Goal: Task Accomplishment & Management: Complete application form

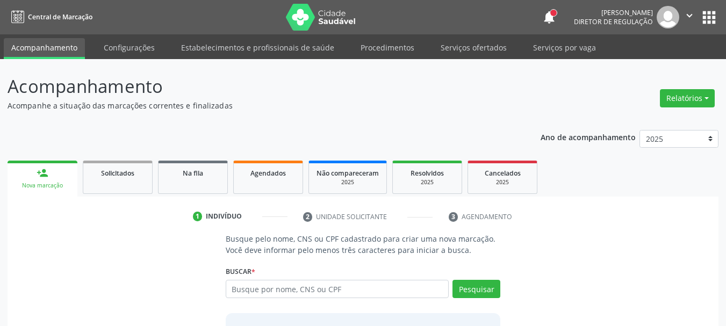
click at [296, 296] on input "text" at bounding box center [337, 289] width 223 height 18
type input "898004631913047"
click at [485, 290] on button "Pesquisar" at bounding box center [476, 289] width 48 height 18
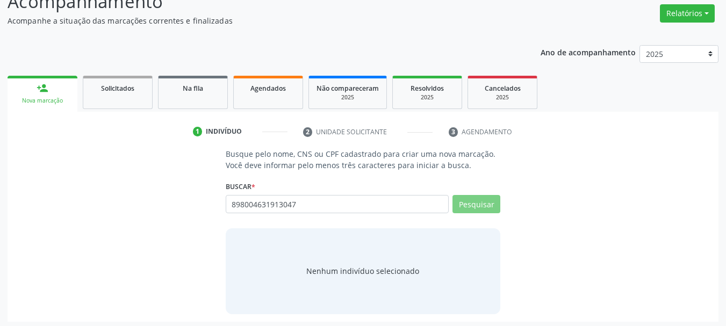
scroll to position [88, 0]
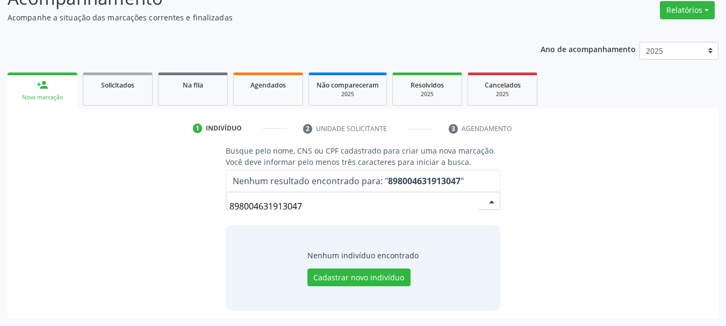
drag, startPoint x: 311, startPoint y: 205, endPoint x: 100, endPoint y: 203, distance: 210.6
click at [100, 203] on div "Busque pelo nome, CNS ou CPF cadastrado para criar uma nova marcação. Você deve…" at bounding box center [363, 227] width 696 height 165
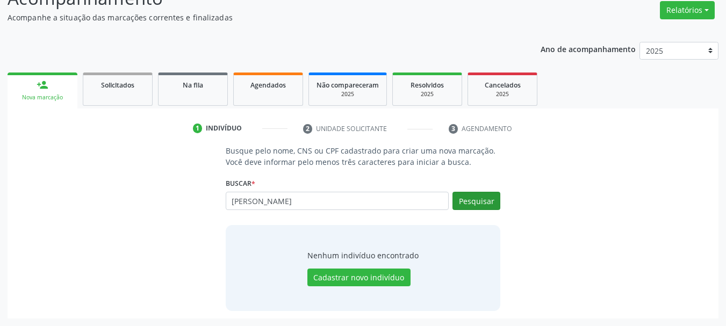
type input "jose rodolfo moraes"
click at [467, 203] on button "Pesquisar" at bounding box center [476, 201] width 48 height 18
type input "jose rodolfo moraes"
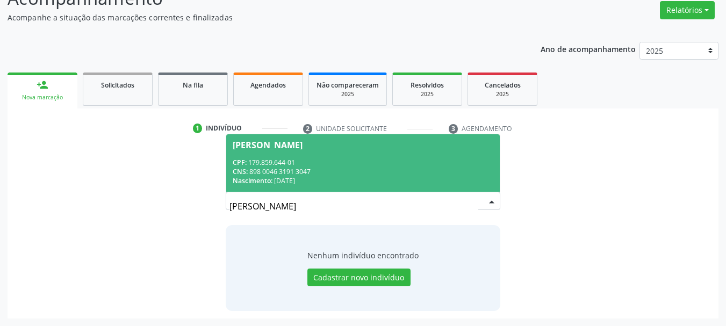
click at [306, 150] on span "Jose Rodolfo Moraes Gomes CPF: 179.859.644-01 CNS: 898 0046 3191 3047 Nasciment…" at bounding box center [363, 162] width 274 height 57
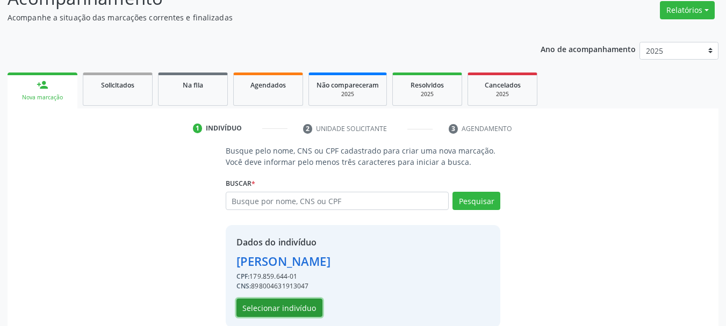
click at [287, 309] on button "Selecionar indivíduo" at bounding box center [279, 308] width 86 height 18
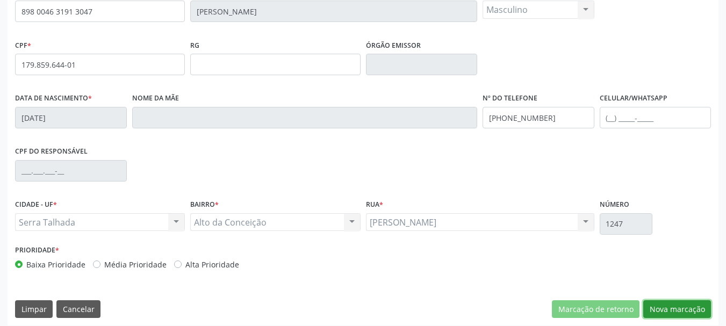
drag, startPoint x: 676, startPoint y: 317, endPoint x: 656, endPoint y: 306, distance: 23.1
click at [676, 318] on button "Nova marcação" at bounding box center [677, 309] width 68 height 18
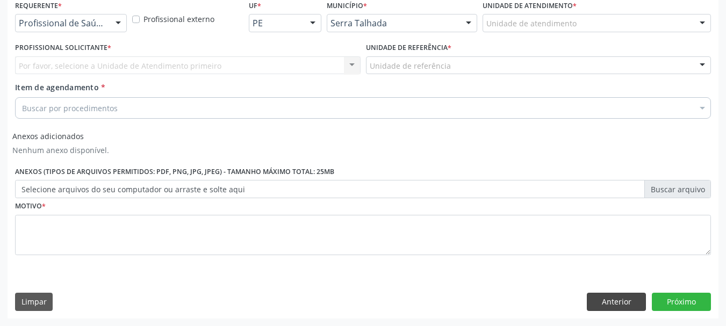
scroll to position [236, 0]
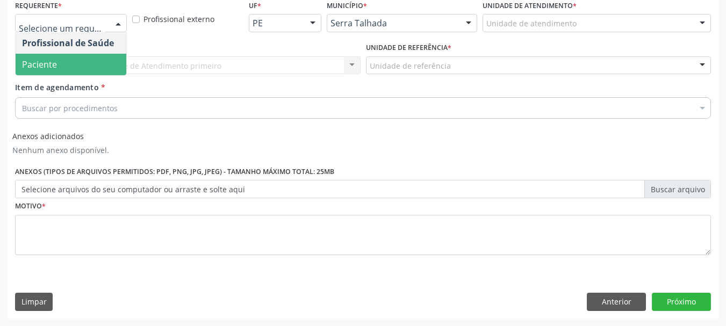
click at [52, 69] on span "Paciente" at bounding box center [39, 65] width 35 height 12
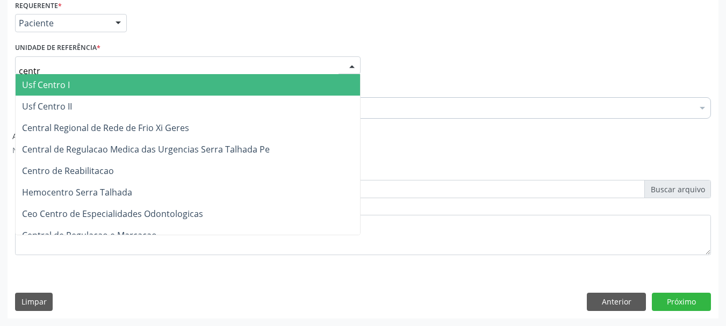
type input "centro"
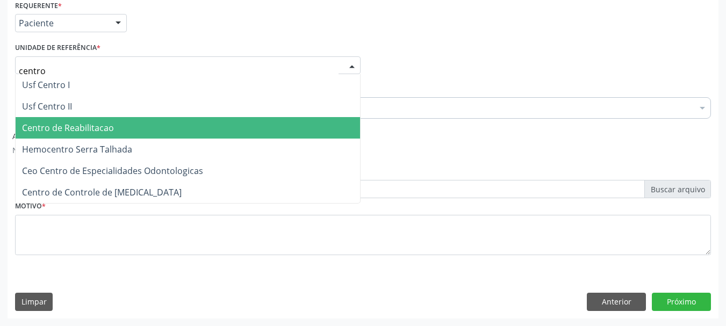
click at [47, 120] on span "Centro de Reabilitacao" at bounding box center [188, 127] width 344 height 21
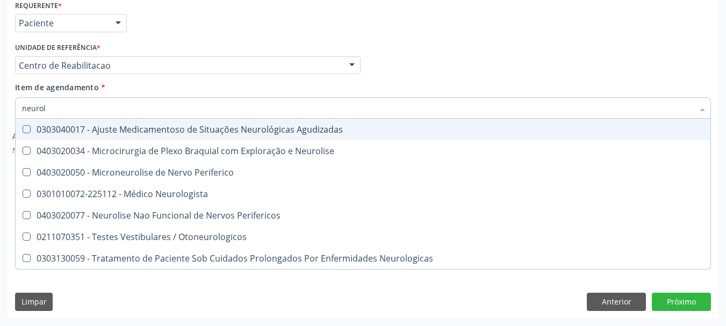
type input "neurolo"
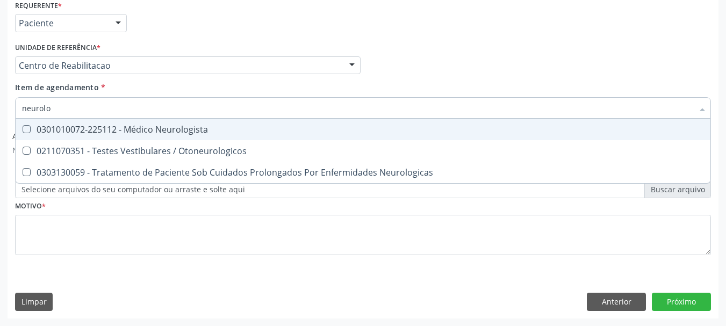
click at [136, 129] on div "0301010072-225112 - Médico Neurologista" at bounding box center [363, 129] width 682 height 9
checkbox Neurologista "true"
drag, startPoint x: 556, startPoint y: 81, endPoint x: 215, endPoint y: 175, distance: 353.5
click at [551, 83] on div "Requerente * Paciente Profissional de Saúde Paciente Nenhum resultado encontrad…" at bounding box center [363, 133] width 696 height 273
checkbox Otoneurologicos "true"
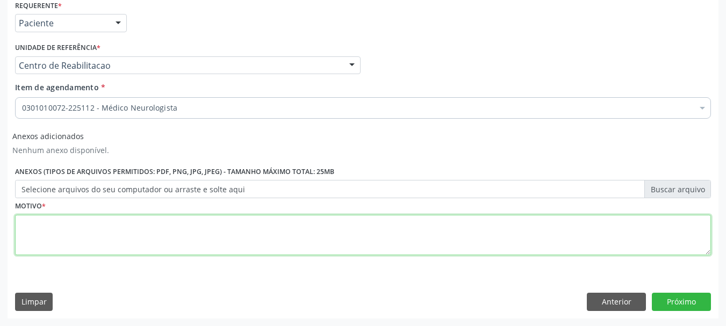
click at [97, 248] on textarea at bounding box center [363, 235] width 696 height 41
type textarea "...."
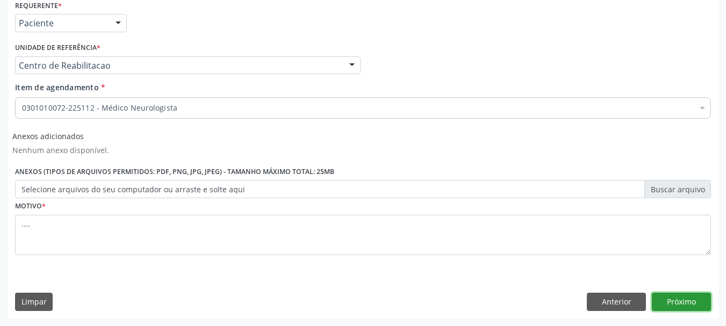
click at [674, 308] on button "Próximo" at bounding box center [681, 302] width 59 height 18
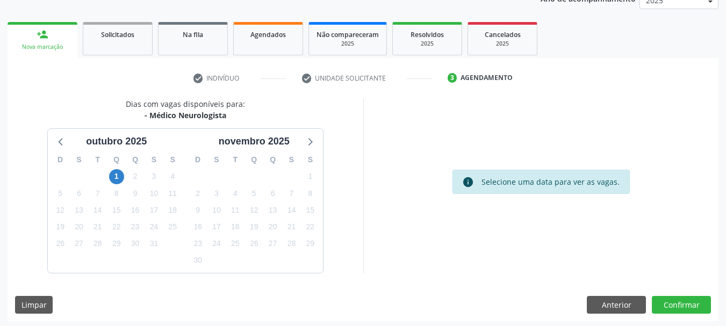
scroll to position [141, 0]
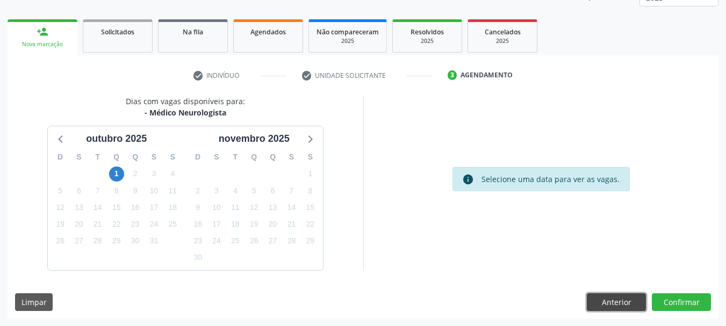
drag, startPoint x: 623, startPoint y: 302, endPoint x: 569, endPoint y: 295, distance: 54.2
click at [626, 300] on button "Anterior" at bounding box center [616, 302] width 59 height 18
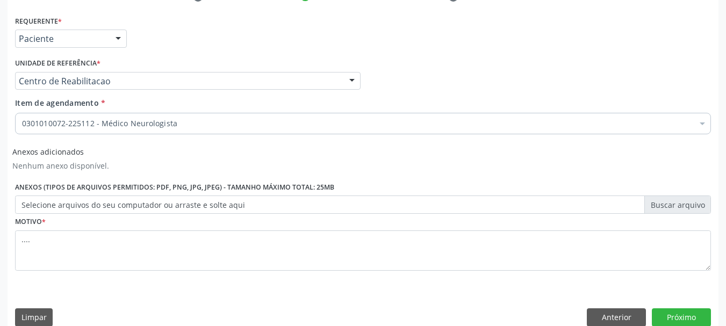
scroll to position [236, 0]
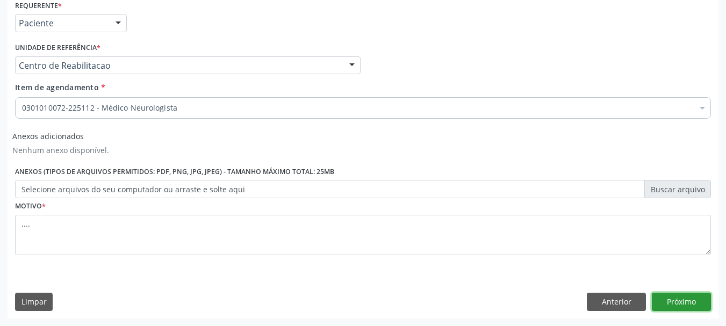
click at [701, 301] on button "Próximo" at bounding box center [681, 302] width 59 height 18
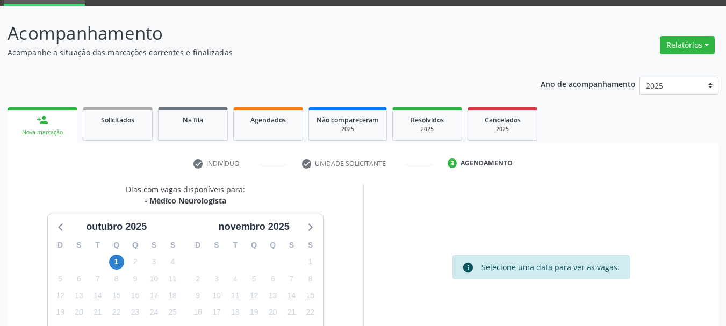
scroll to position [0, 0]
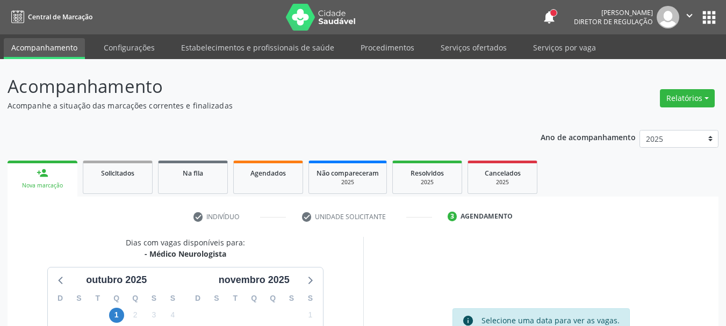
click at [711, 21] on button "apps" at bounding box center [708, 17] width 19 height 19
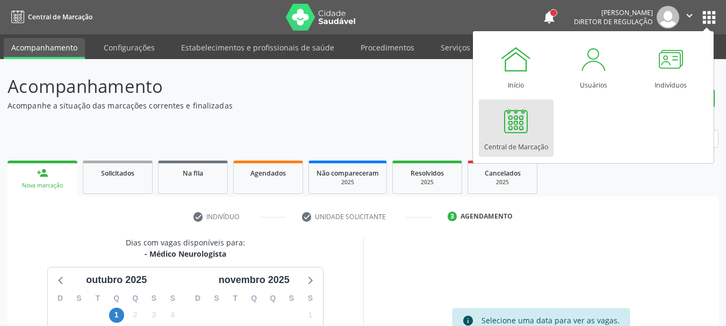
click at [528, 134] on div at bounding box center [516, 121] width 32 height 32
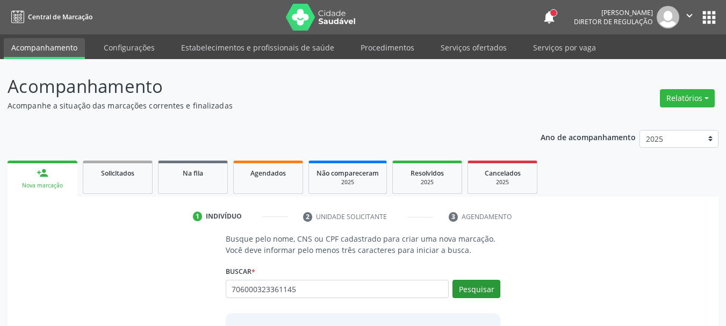
type input "706000323361145"
click at [493, 292] on button "Pesquisar" at bounding box center [476, 289] width 48 height 18
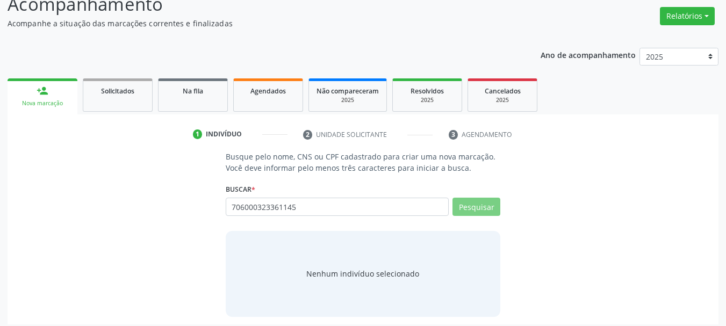
scroll to position [88, 0]
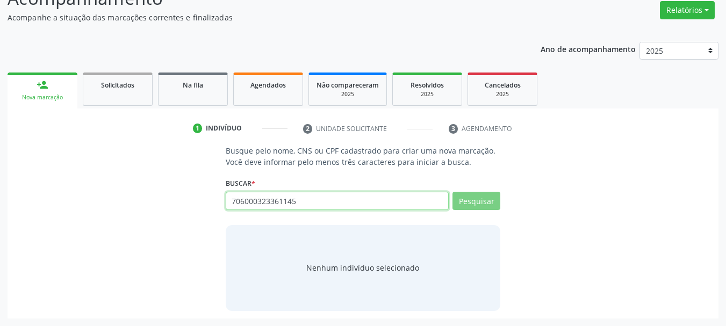
drag, startPoint x: 316, startPoint y: 198, endPoint x: 94, endPoint y: 202, distance: 222.5
click at [94, 202] on div "Busque pelo nome, CNS ou CPF cadastrado para criar uma nova marcação. Você deve…" at bounding box center [363, 227] width 696 height 165
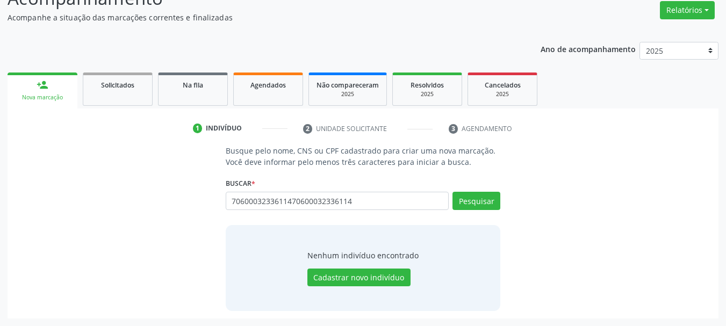
type input "70600032336114706000323361145"
drag, startPoint x: 376, startPoint y: 206, endPoint x: 52, endPoint y: 213, distance: 324.0
click at [52, 213] on div "Busque pelo nome, CNS ou CPF cadastrado para criar uma nova marcação. Você deve…" at bounding box center [363, 227] width 696 height 165
type input "70600323361145"
click at [471, 207] on button "Pesquisar" at bounding box center [476, 201] width 48 height 18
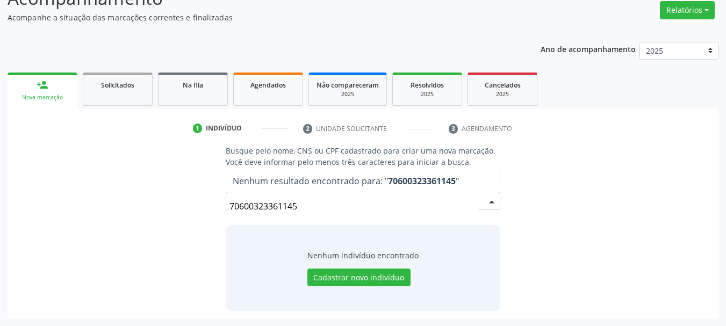
drag, startPoint x: 305, startPoint y: 208, endPoint x: 63, endPoint y: 220, distance: 241.5
click at [63, 220] on div "Busque pelo nome, CNS ou CPF cadastrado para criar uma nova marcação. Você deve…" at bounding box center [363, 227] width 696 height 165
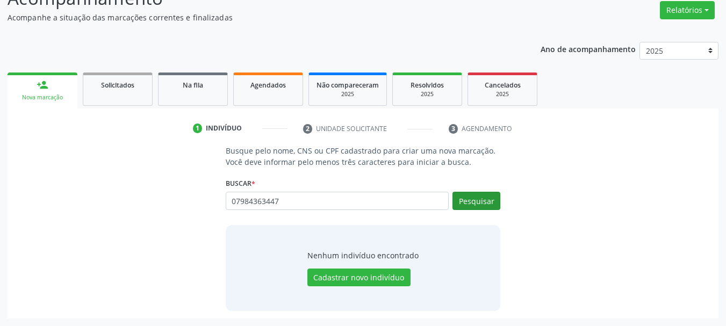
type input "07984363447"
click at [473, 204] on button "Pesquisar" at bounding box center [476, 201] width 48 height 18
type input "07984363447"
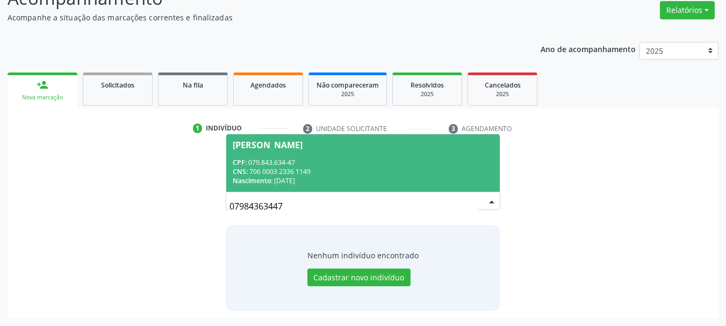
click at [325, 162] on div "CPF: 079.843.634-47" at bounding box center [363, 162] width 261 height 9
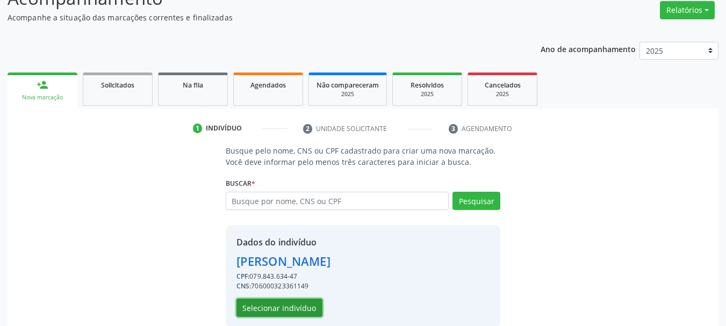
click at [276, 305] on button "Selecionar indivíduo" at bounding box center [279, 308] width 86 height 18
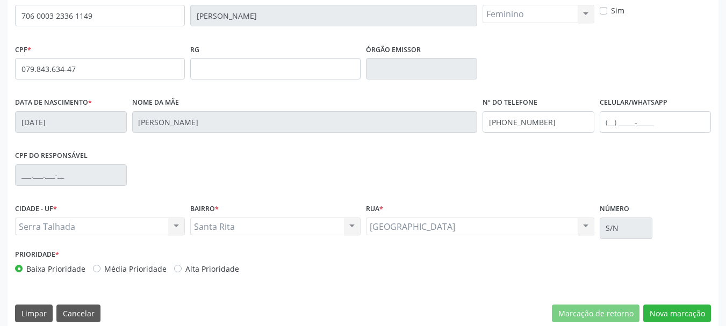
scroll to position [249, 0]
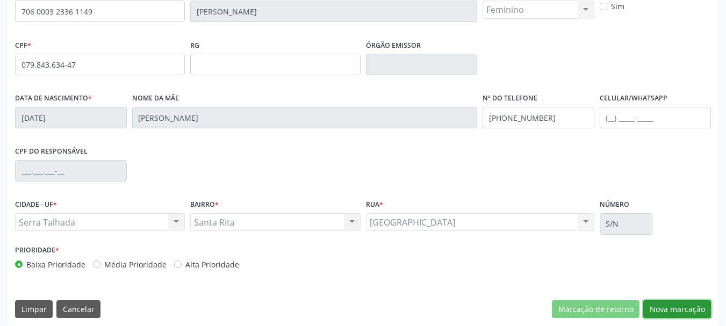
click at [693, 309] on button "Nova marcação" at bounding box center [677, 309] width 68 height 18
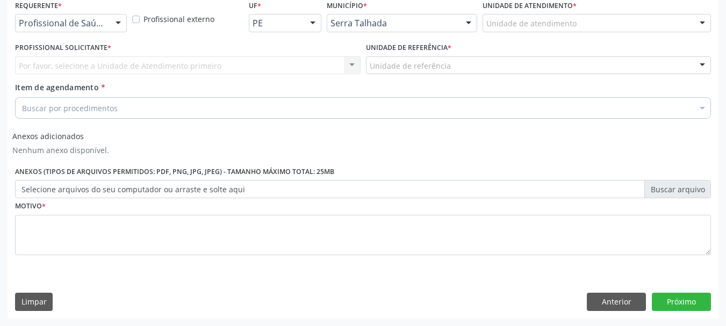
click at [121, 23] on div at bounding box center [118, 24] width 16 height 18
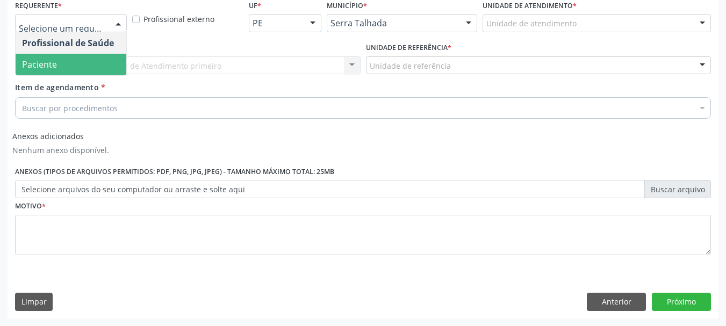
click at [76, 69] on span "Paciente" at bounding box center [71, 64] width 111 height 21
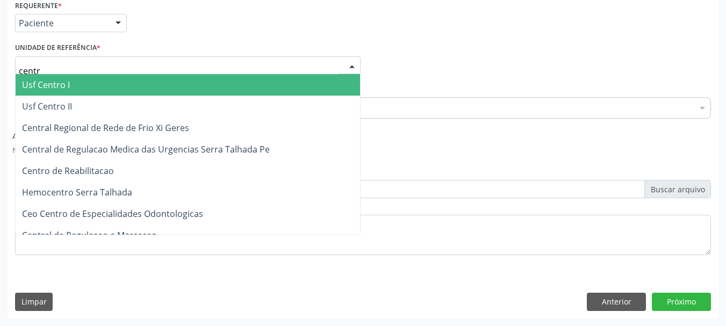
type input "centro"
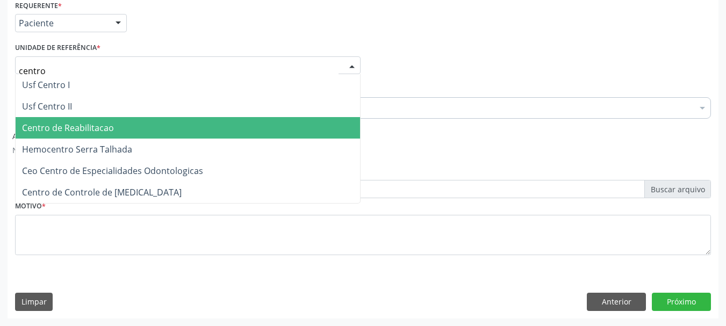
click at [103, 134] on span "Centro de Reabilitacao" at bounding box center [68, 128] width 92 height 12
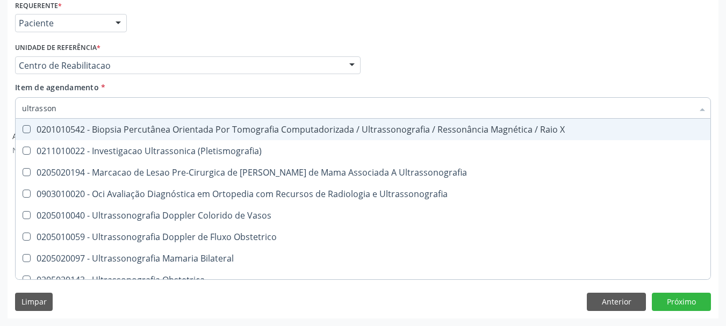
type input "ultrassono"
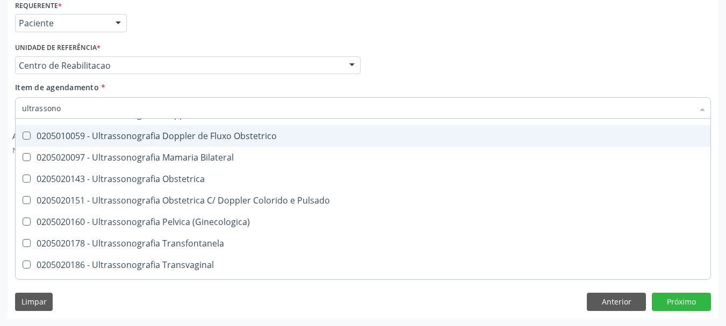
scroll to position [107, 0]
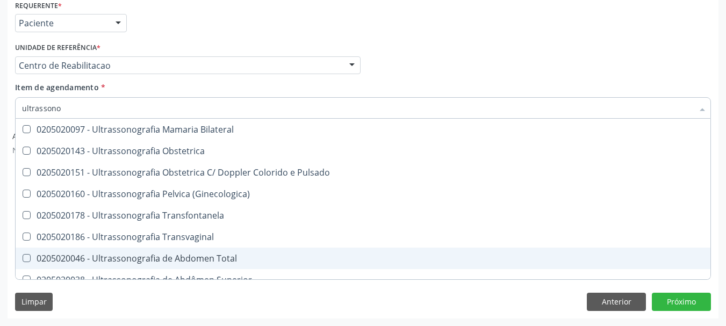
drag, startPoint x: 249, startPoint y: 259, endPoint x: 257, endPoint y: 248, distance: 13.4
click at [249, 259] on div "0205020046 - Ultrassonografia de Abdomen Total" at bounding box center [363, 258] width 682 height 9
checkbox Total "true"
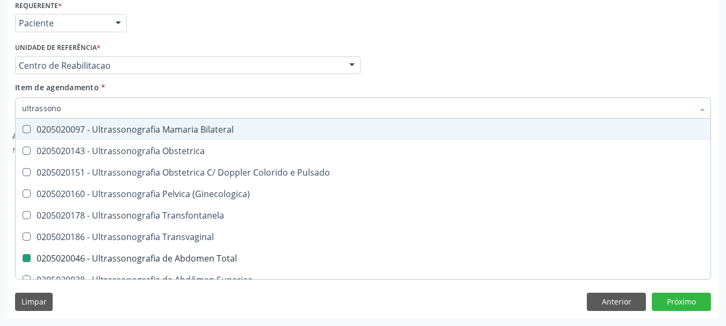
click at [413, 96] on div "Item de agendamento * ultrassono Desfazer seleção 0201010542 - Biopsia Percutân…" at bounding box center [363, 99] width 696 height 34
checkbox Ultrassonografia "true"
checkbox Total "false"
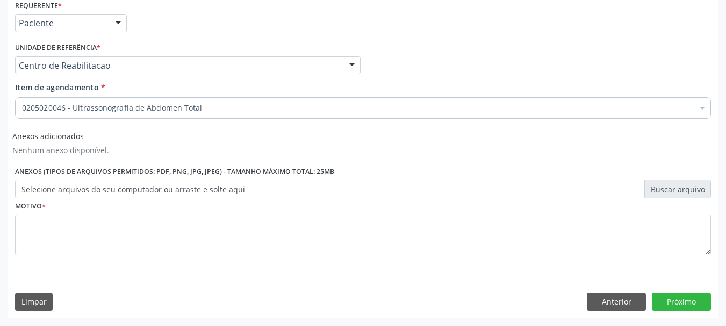
scroll to position [0, 0]
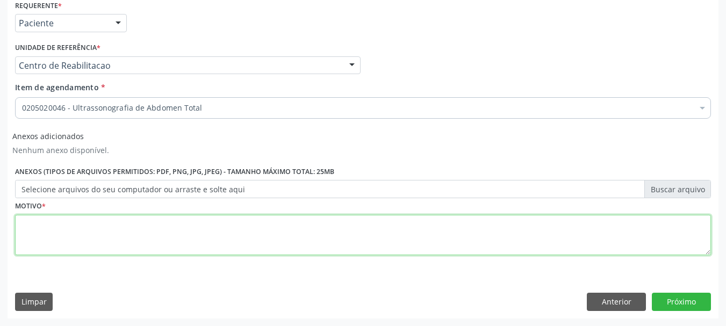
drag, startPoint x: 171, startPoint y: 235, endPoint x: 164, endPoint y: 240, distance: 8.1
click at [167, 237] on textarea at bounding box center [363, 235] width 696 height 41
type textarea "..."
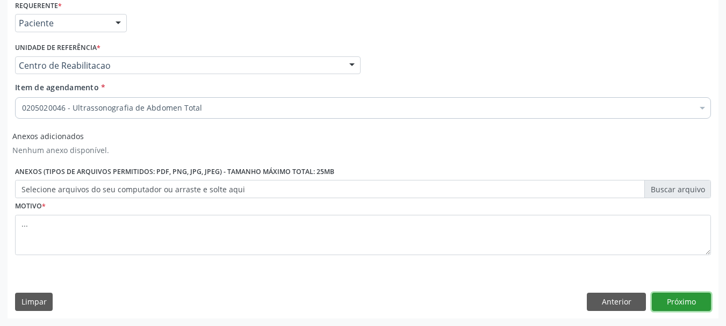
click at [673, 295] on button "Próximo" at bounding box center [681, 302] width 59 height 18
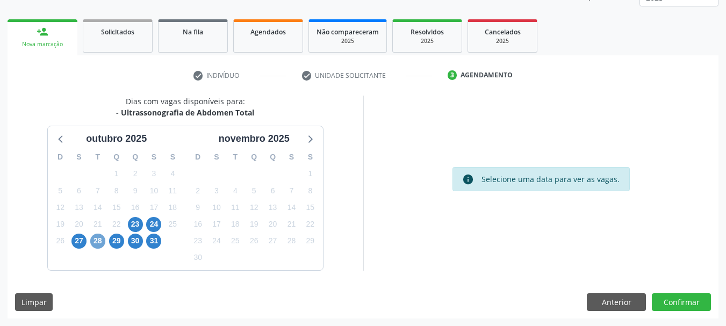
click at [95, 239] on span "28" at bounding box center [97, 241] width 15 height 15
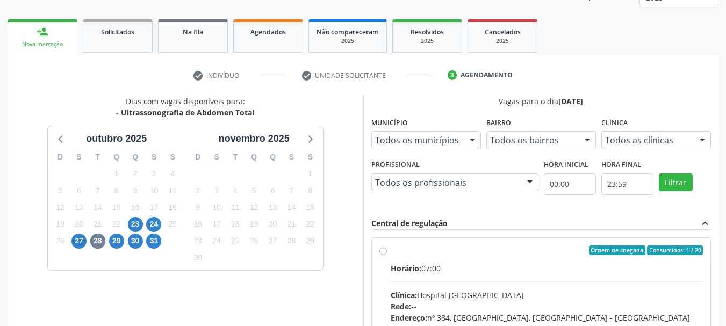
drag, startPoint x: 383, startPoint y: 253, endPoint x: 413, endPoint y: 251, distance: 30.1
click at [378, 264] on div "Ordem de chegada Consumidos: 1 / 20 Horário: 07:00 Clínica: Hospital [GEOGRAPHI…" at bounding box center [541, 328] width 339 height 180
radio input "true"
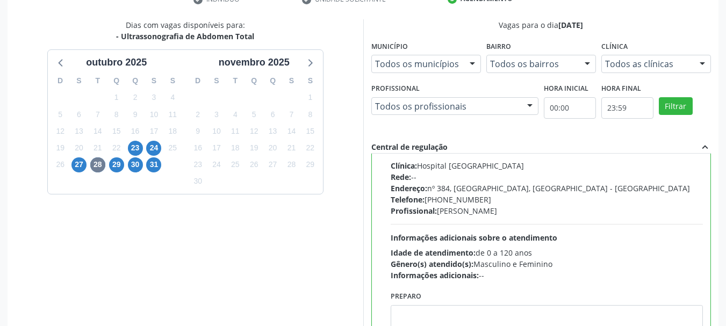
scroll to position [316, 0]
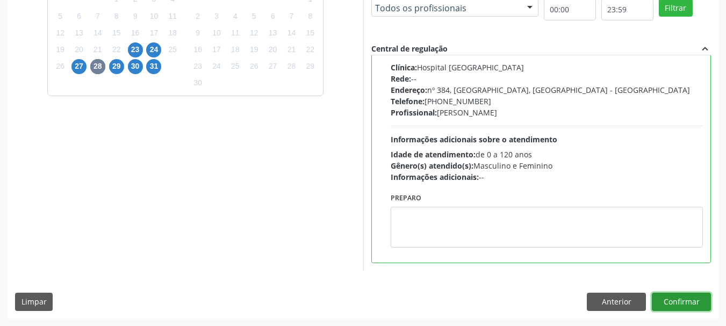
click at [691, 299] on button "Confirmar" at bounding box center [681, 302] width 59 height 18
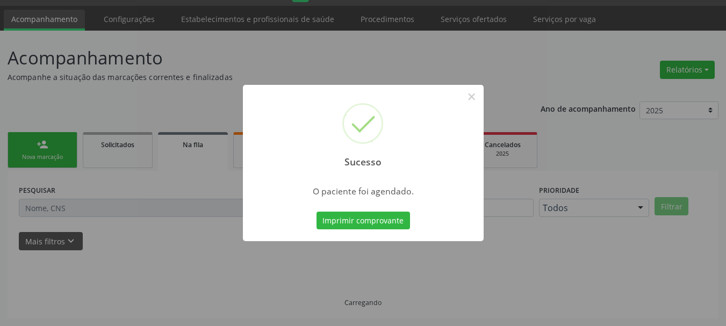
scroll to position [28, 0]
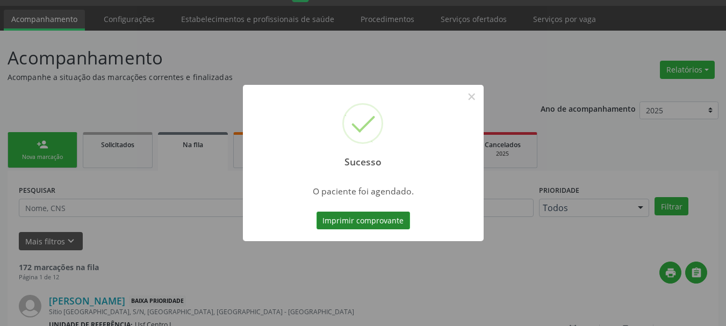
click at [351, 221] on button "Imprimir comprovante" at bounding box center [362, 221] width 93 height 18
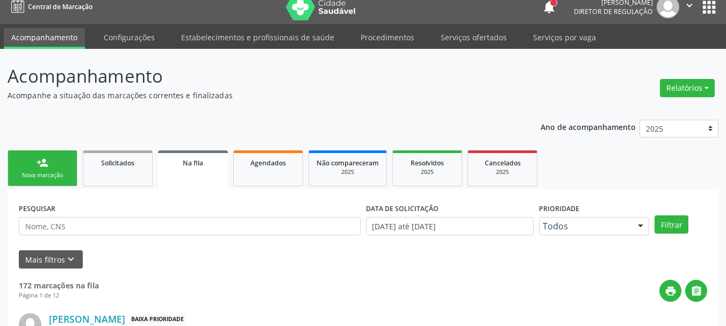
scroll to position [0, 0]
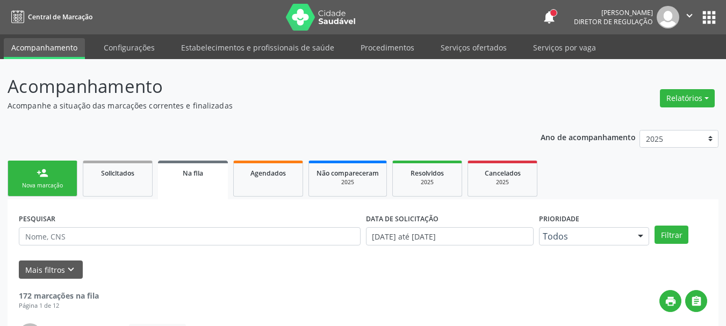
click at [711, 13] on button "apps" at bounding box center [708, 17] width 19 height 19
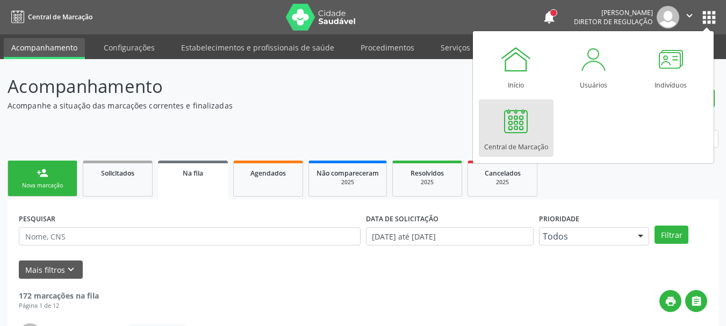
click at [505, 131] on div at bounding box center [516, 121] width 32 height 32
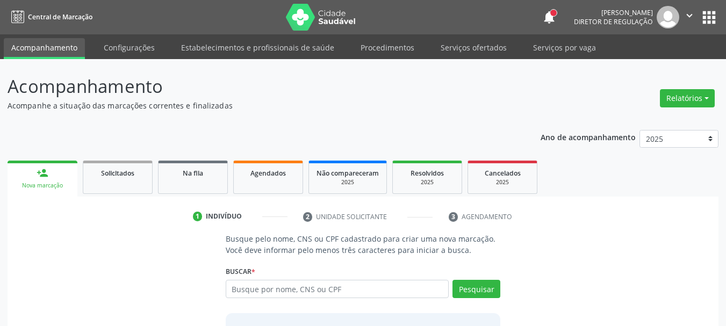
click at [352, 286] on input "text" at bounding box center [337, 289] width 223 height 18
drag, startPoint x: 340, startPoint y: 296, endPoint x: 340, endPoint y: 308, distance: 12.4
type input "706 0003 2336 1149"
click at [480, 290] on button "Pesquisar" at bounding box center [476, 289] width 48 height 18
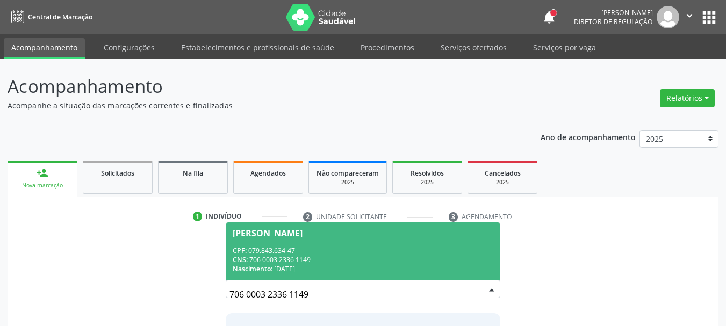
click at [291, 250] on div "CPF: 079.843.634-47" at bounding box center [363, 250] width 261 height 9
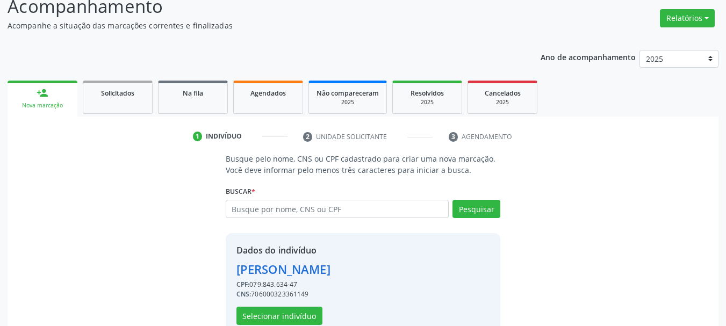
scroll to position [105, 0]
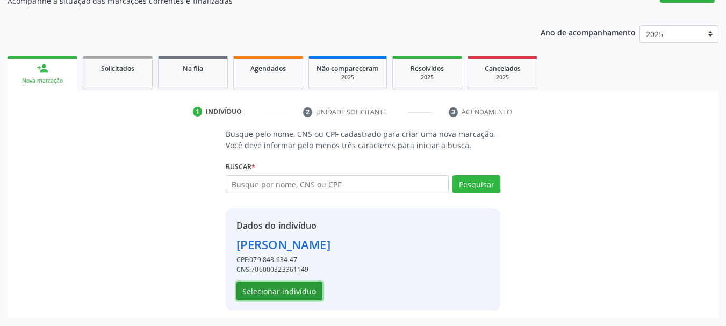
click at [309, 283] on button "Selecionar indivíduo" at bounding box center [279, 291] width 86 height 18
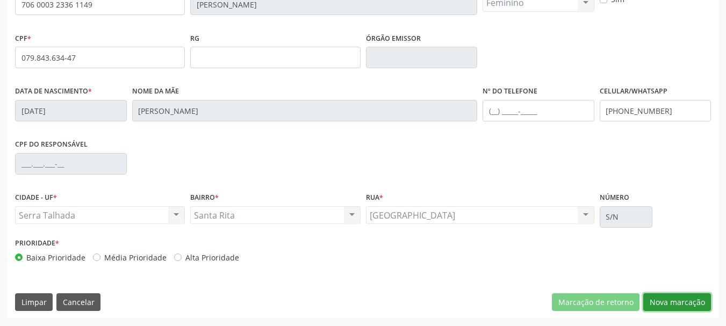
click at [655, 306] on button "Nova marcação" at bounding box center [677, 302] width 68 height 18
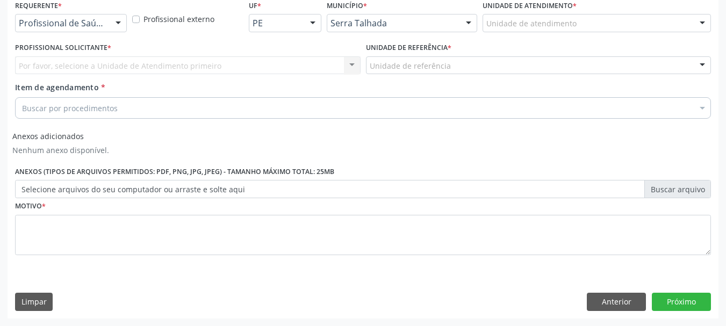
scroll to position [236, 0]
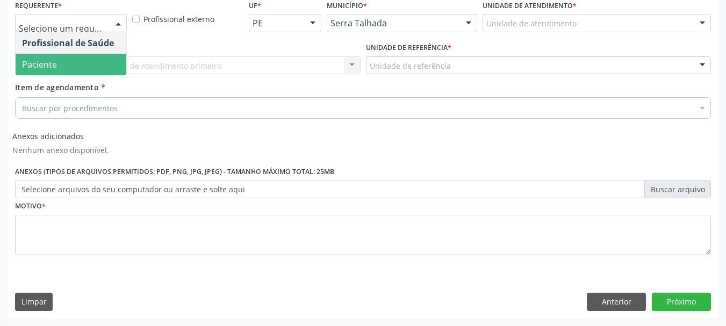
click at [66, 61] on span "Paciente" at bounding box center [71, 64] width 111 height 21
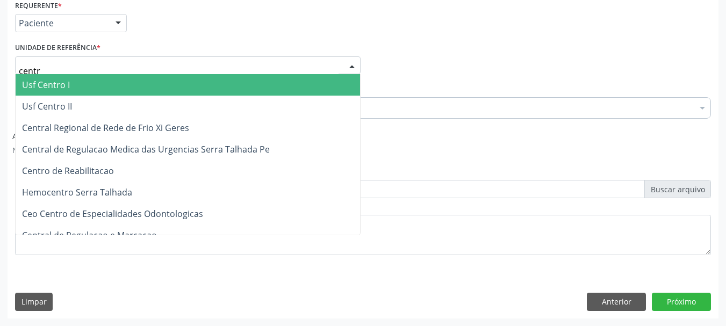
type input "centro"
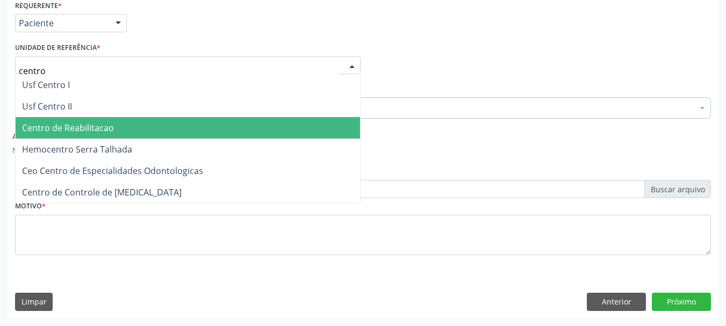
click at [81, 126] on span "Centro de Reabilitacao" at bounding box center [68, 128] width 92 height 12
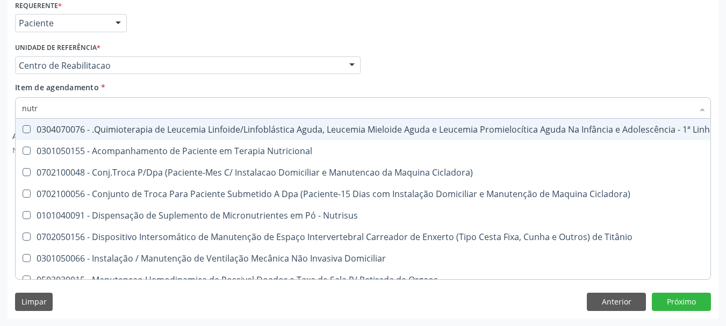
type input "nutri"
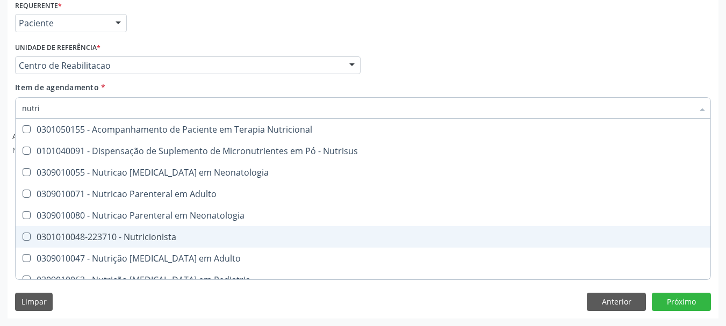
click at [176, 237] on div "0301010048-223710 - Nutricionista" at bounding box center [363, 237] width 682 height 9
checkbox Nutricionista "true"
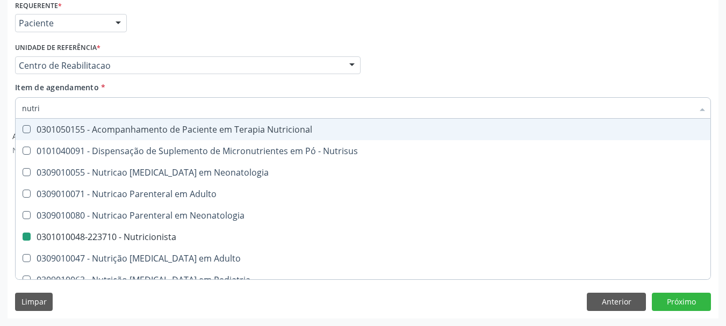
click at [564, 77] on div "Profissional Solicitante Por favor, selecione a Unidade de Atendimento primeiro…" at bounding box center [362, 61] width 701 height 42
checkbox Nutrisus "true"
checkbox Nutricionista "false"
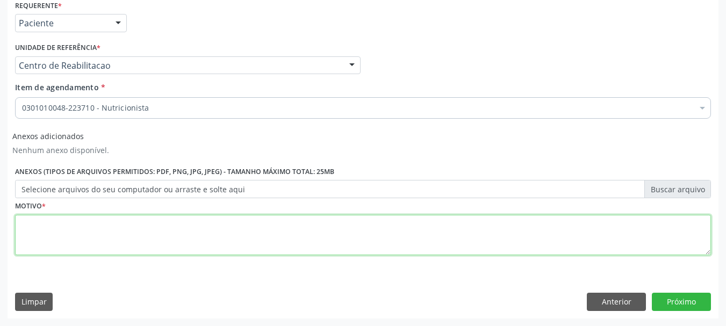
click at [210, 246] on textarea at bounding box center [363, 235] width 696 height 41
type textarea "..."
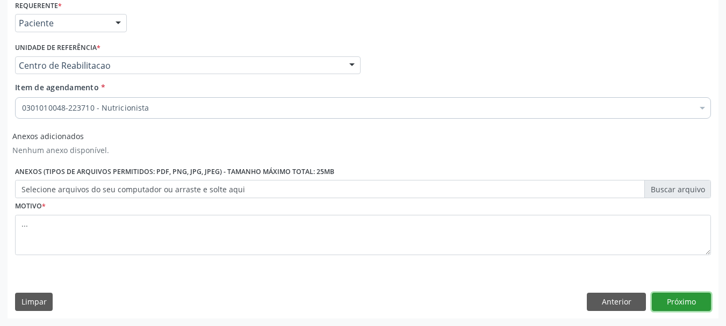
click at [687, 309] on button "Próximo" at bounding box center [681, 302] width 59 height 18
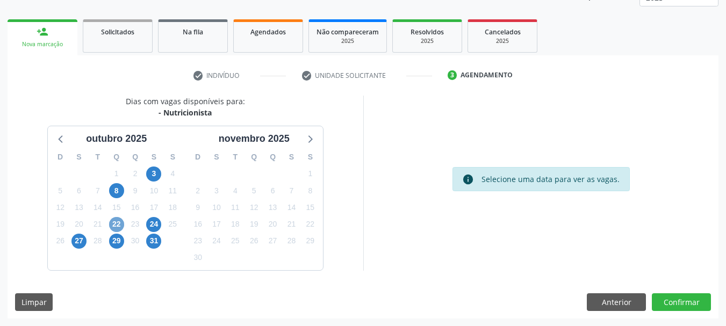
click at [116, 220] on span "22" at bounding box center [116, 224] width 15 height 15
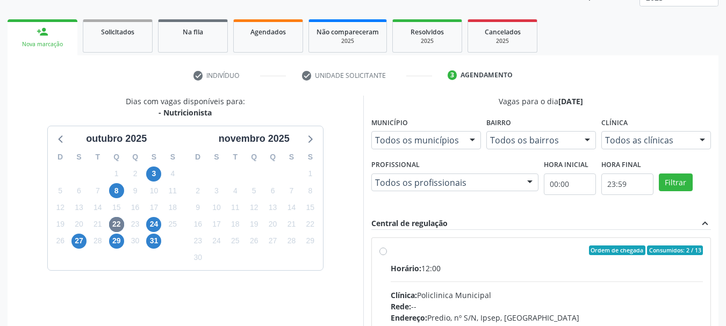
click at [391, 252] on label "Ordem de chegada Consumidos: 2 / 13 Horário: 12:00 Clínica: Policlinica Municip…" at bounding box center [547, 328] width 313 height 165
click at [383, 252] on input "Ordem de chegada Consumidos: 2 / 13 Horário: 12:00 Clínica: Policlinica Municip…" at bounding box center [383, 251] width 8 height 10
radio input "true"
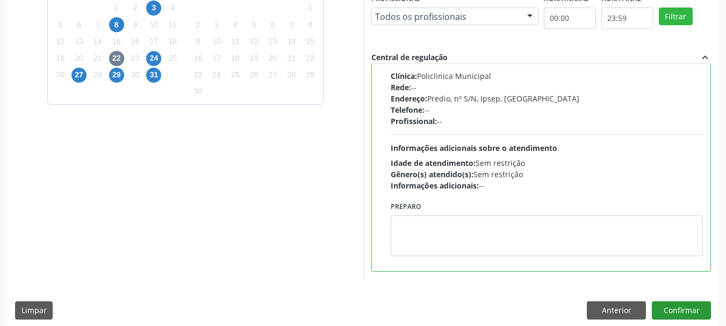
scroll to position [316, 0]
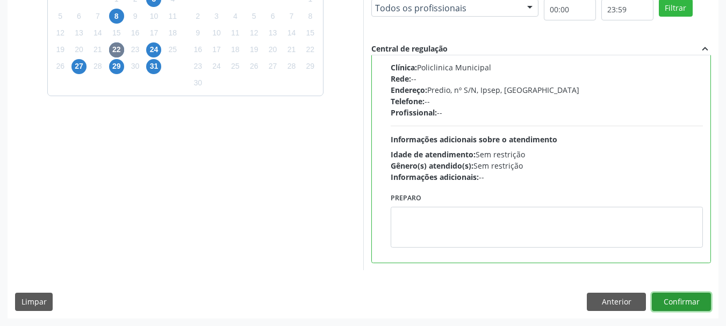
click at [696, 297] on button "Confirmar" at bounding box center [681, 302] width 59 height 18
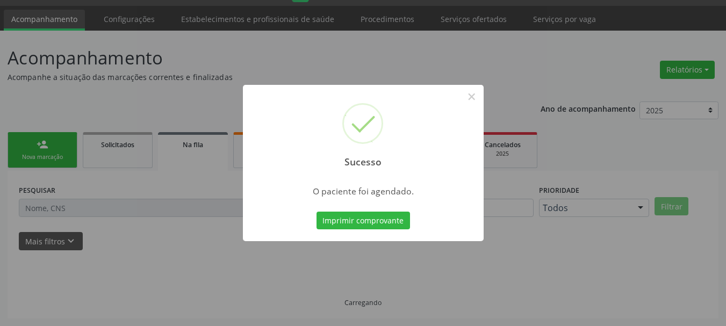
scroll to position [28, 0]
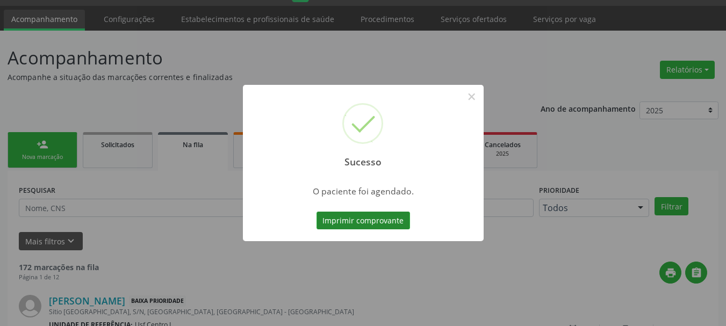
click at [327, 217] on button "Imprimir comprovante" at bounding box center [362, 221] width 93 height 18
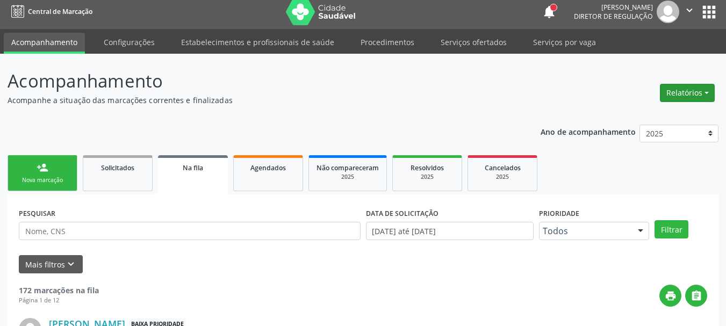
scroll to position [0, 0]
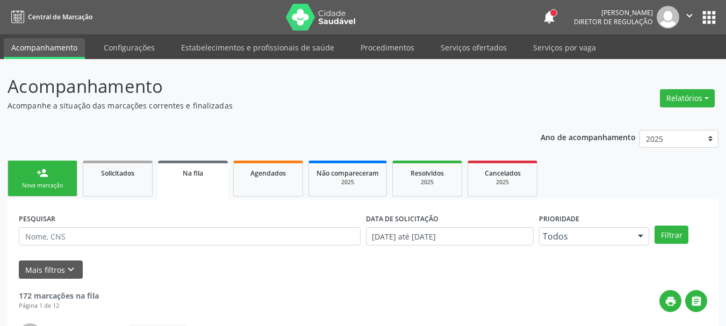
click at [713, 17] on button "apps" at bounding box center [708, 17] width 19 height 19
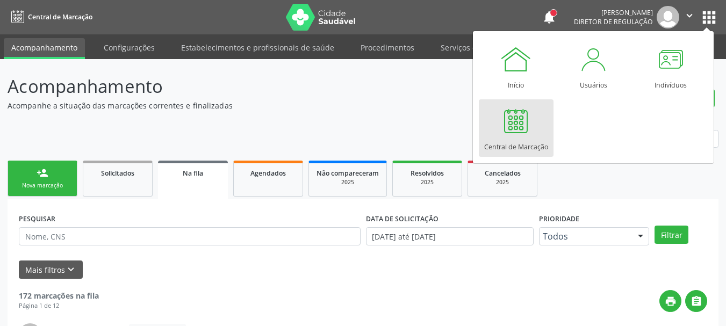
click at [536, 131] on link "Central de Marcação" at bounding box center [516, 127] width 75 height 57
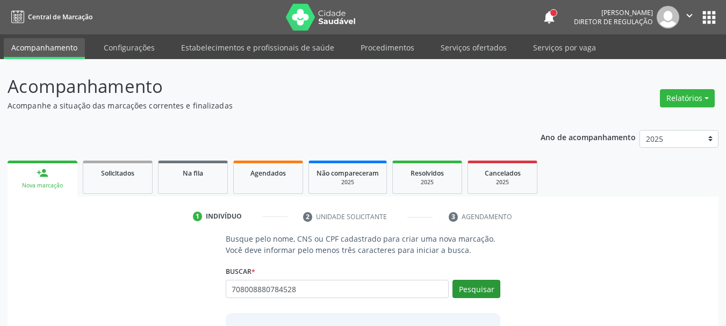
type input "708008880784528"
click at [482, 295] on button "Pesquisar" at bounding box center [476, 289] width 48 height 18
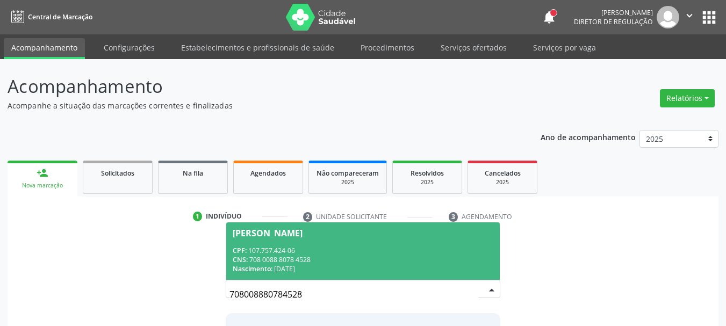
click at [323, 254] on div "CPF: 107.757.424-06" at bounding box center [363, 250] width 261 height 9
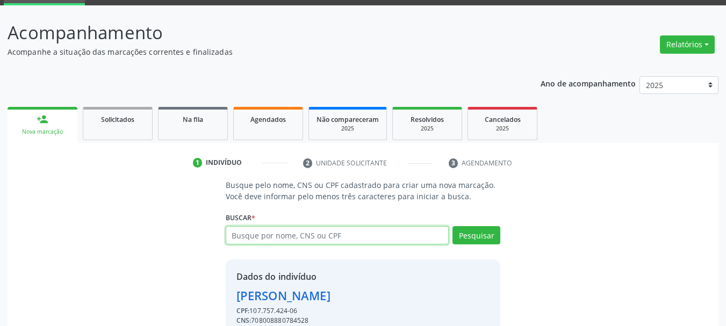
click at [281, 232] on input "text" at bounding box center [337, 235] width 223 height 18
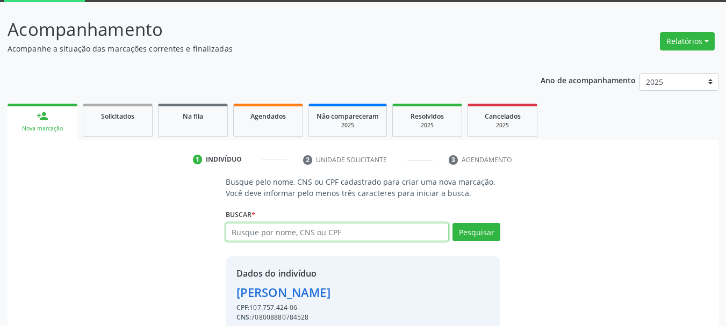
scroll to position [105, 0]
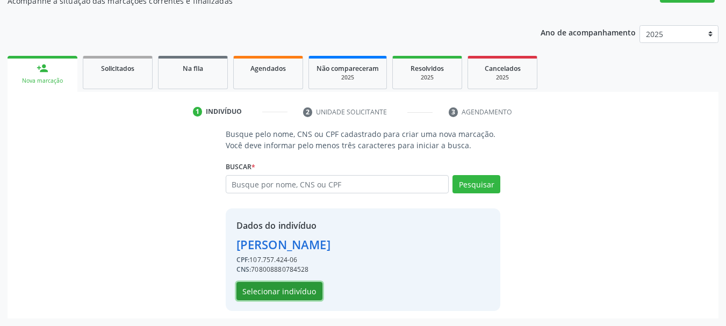
click at [300, 288] on button "Selecionar indivíduo" at bounding box center [279, 291] width 86 height 18
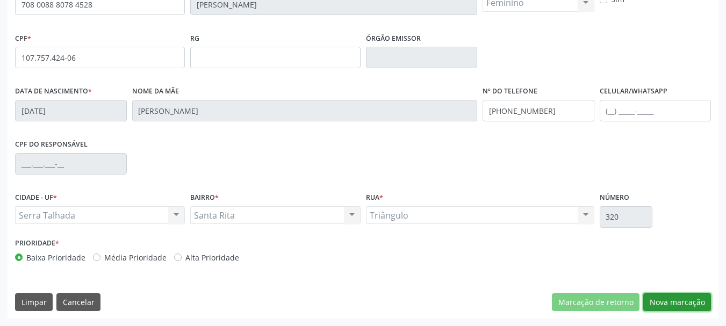
click at [697, 300] on button "Nova marcação" at bounding box center [677, 302] width 68 height 18
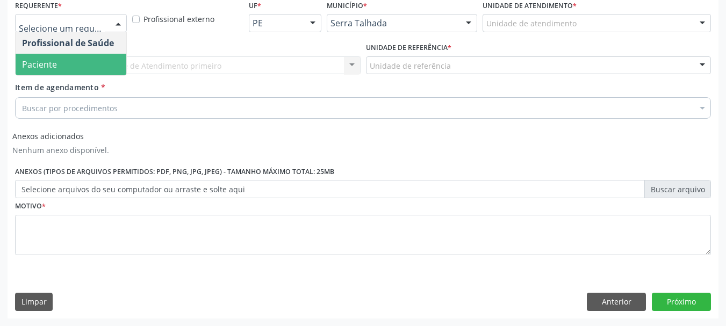
click at [59, 65] on span "Paciente" at bounding box center [71, 64] width 111 height 21
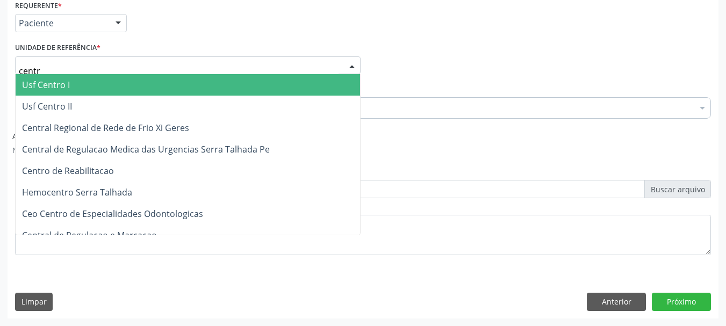
type input "centro"
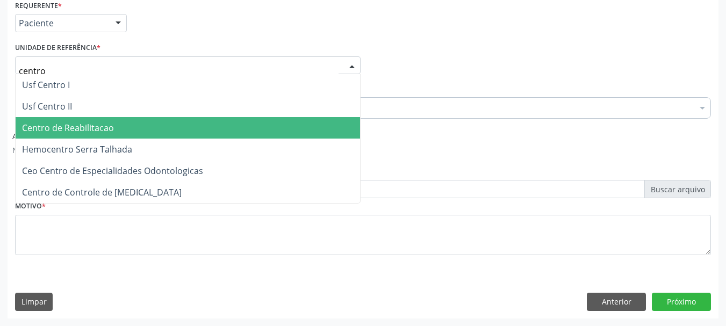
click at [81, 120] on span "Centro de Reabilitacao" at bounding box center [188, 127] width 344 height 21
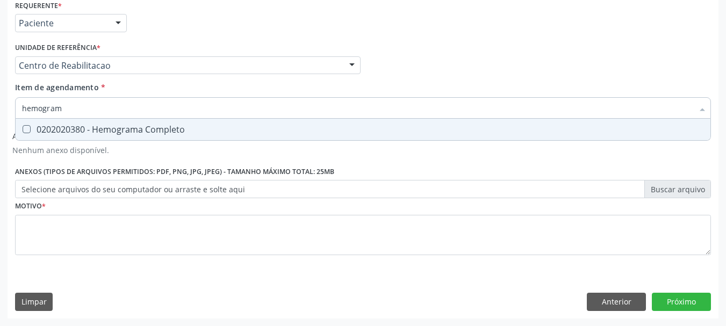
type input "hemograma"
click at [84, 132] on div "0202020380 - Hemograma Completo" at bounding box center [363, 129] width 682 height 9
checkbox Completo "true"
type input "hemog"
checkbox Completo "false"
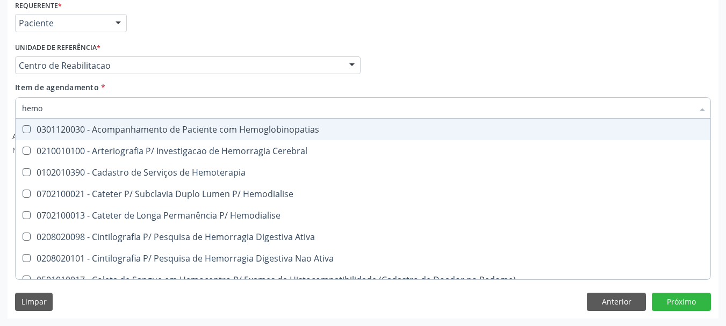
type input "hem"
checkbox Completo "false"
checkbox Elástica "true"
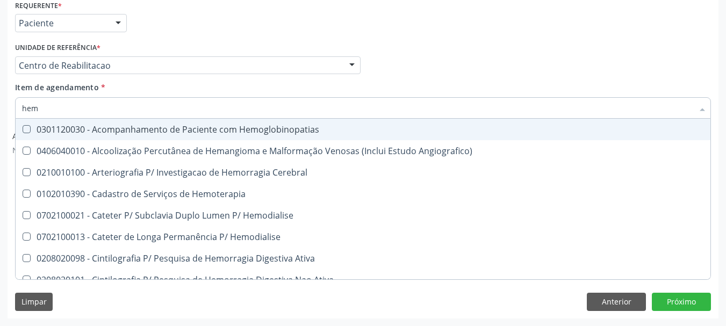
type input "he"
checkbox Completo "false"
checkbox Orgaos "true"
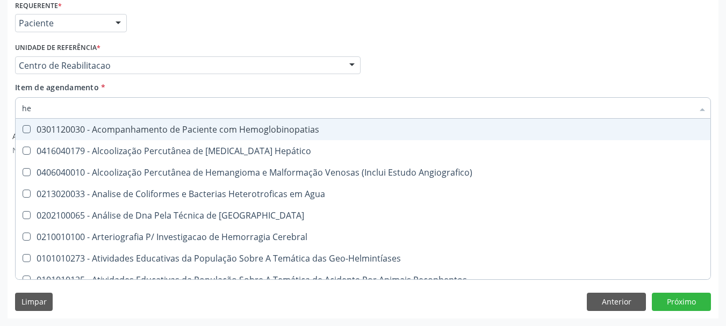
type input "h"
checkbox Completo "false"
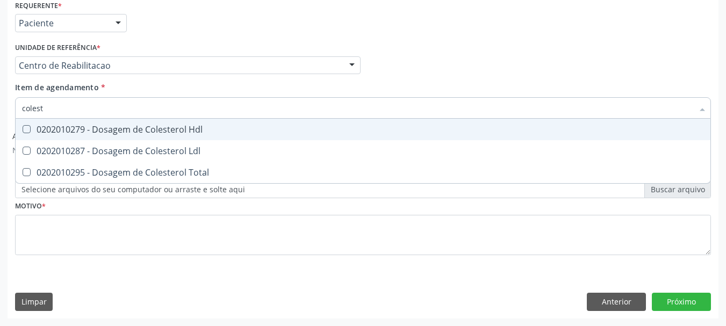
type input "coleste"
click at [36, 128] on div "0202010279 - Dosagem de Colesterol Hdl" at bounding box center [363, 129] width 682 height 9
checkbox Hdl "true"
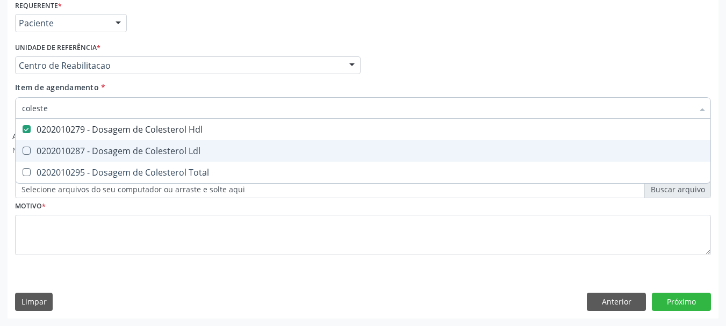
click at [39, 151] on div "0202010287 - Dosagem de Colesterol Ldl" at bounding box center [363, 151] width 682 height 9
checkbox Ldl "true"
click at [39, 168] on div "0202010295 - Dosagem de Colesterol Total" at bounding box center [363, 172] width 682 height 9
checkbox Total "true"
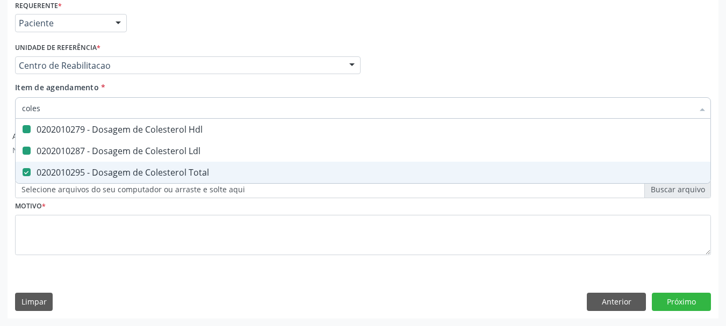
type input "cole"
checkbox Hdl "false"
checkbox Ldl "false"
checkbox Total "false"
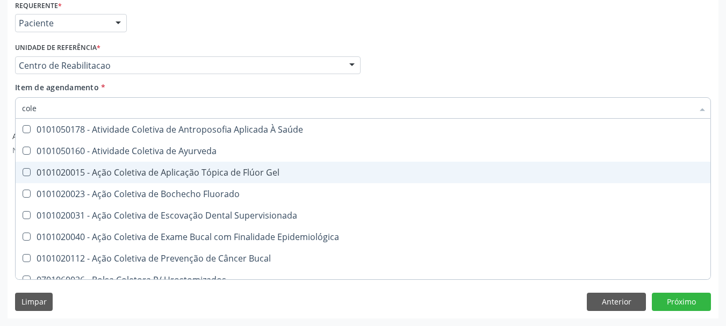
type input "col"
checkbox Hdl "false"
checkbox Ldl "false"
checkbox Total "false"
type input "c"
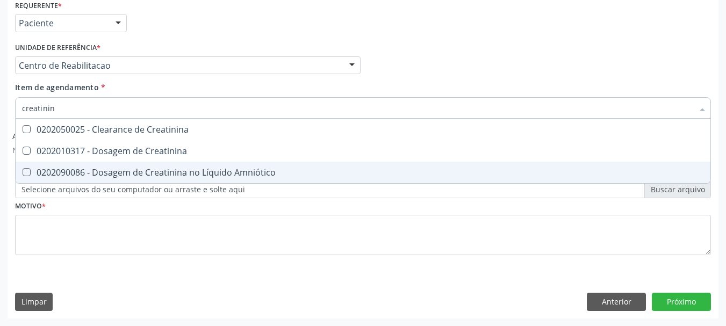
type input "creatinina"
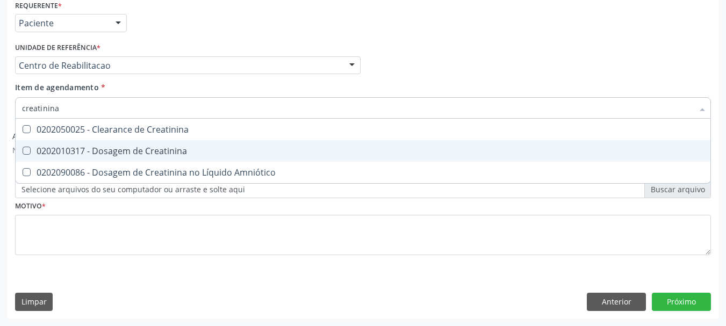
click at [80, 148] on div "0202010317 - Dosagem de Creatinina" at bounding box center [363, 151] width 682 height 9
checkbox Creatinina "true"
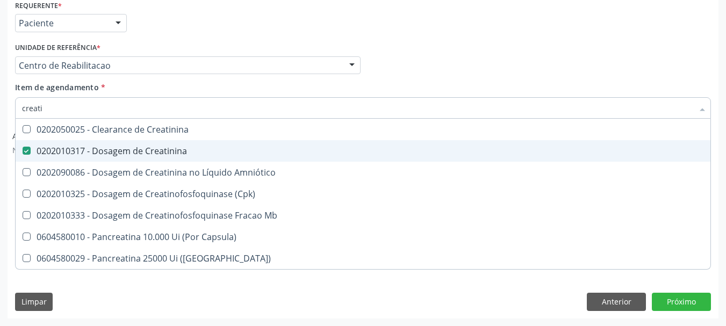
type input "creat"
checkbox Creatinina "false"
checkbox \(Cpk\) "true"
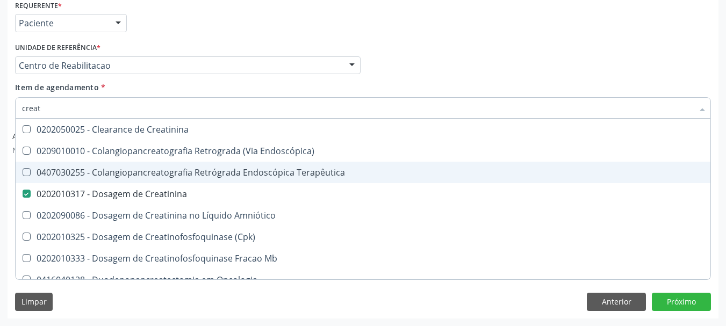
type input "crea"
checkbox Creatinina "false"
checkbox Mb "true"
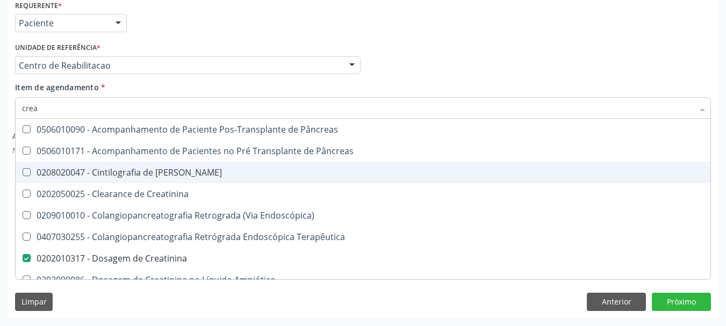
type input "cre"
checkbox Creatinina "false"
checkbox Oncologia "true"
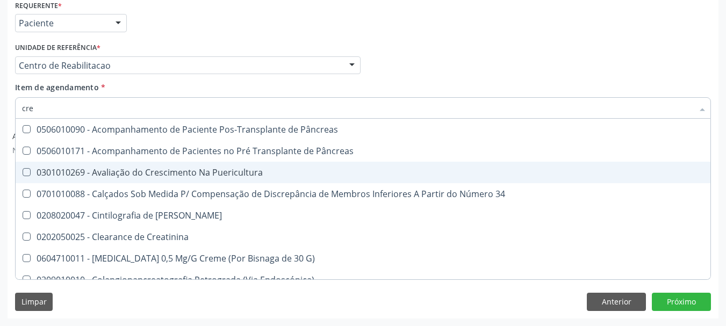
type input "cr"
checkbox Creatinina "false"
type input "c"
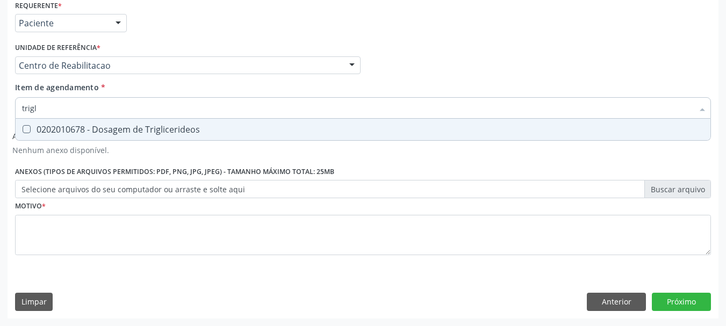
type input "trigli"
click at [95, 122] on span "0202010678 - Dosagem de Triglicerideos" at bounding box center [363, 129] width 695 height 21
checkbox Triglicerideos "true"
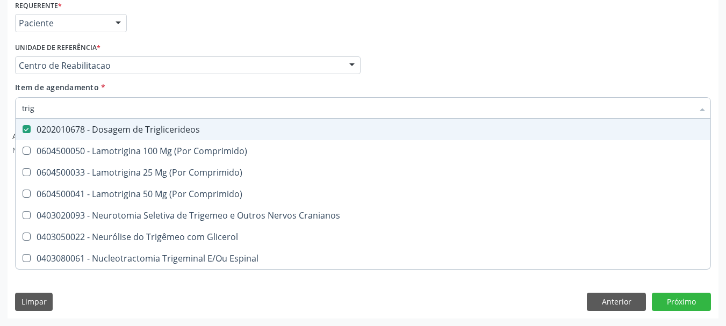
type input "tri"
checkbox Triglicerideos "false"
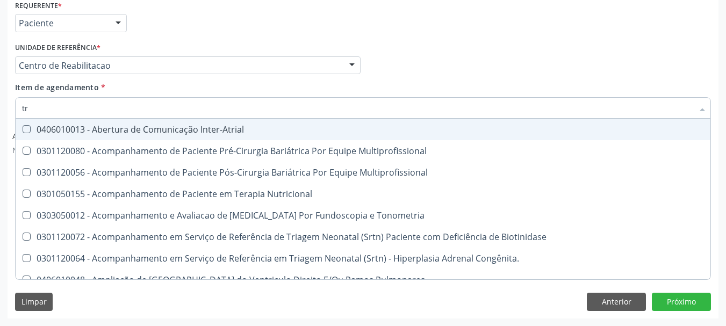
type input "t"
checkbox Triglicerideos "false"
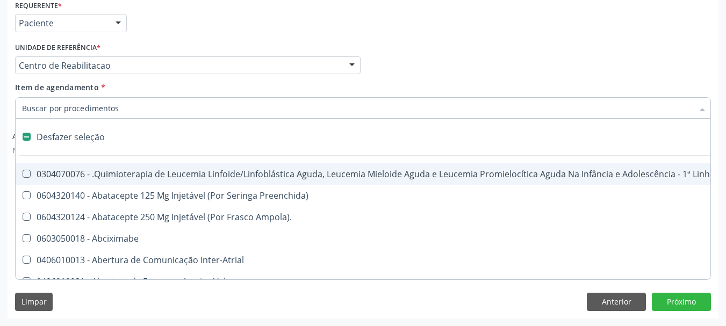
type input "g"
checkbox Doses\) "true"
checkbox Inalante\) "true"
checkbox Bursectomia "true"
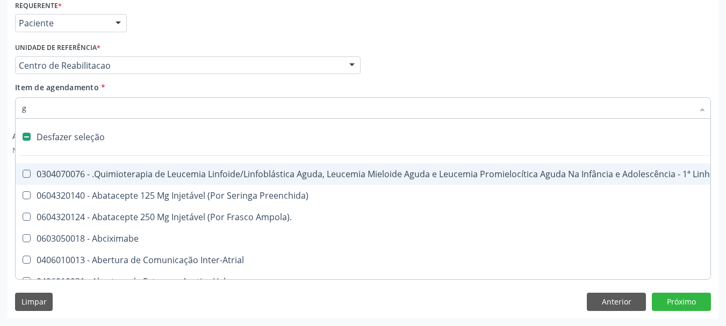
checkbox Inteiro "true"
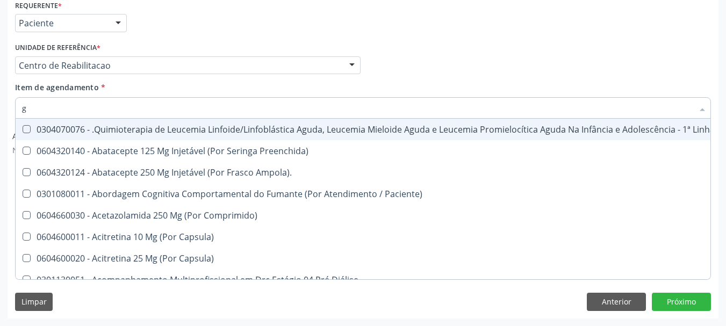
type input "gi"
checkbox Hdl "false"
checkbox Ldl "false"
checkbox Total "false"
checkbox Creatinina "false"
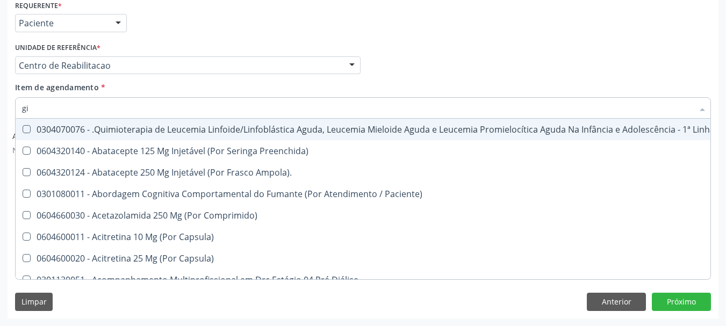
checkbox Triglicerideos "false"
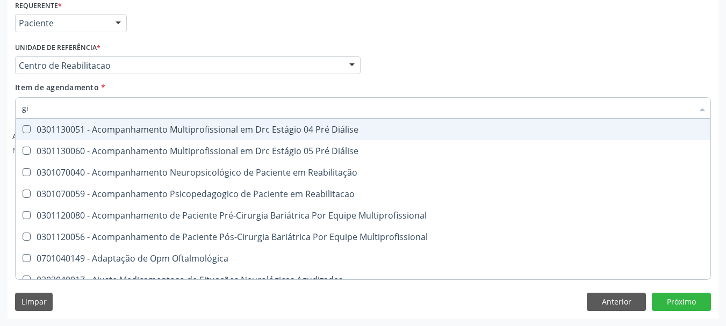
type input "g"
checkbox Níveis "true"
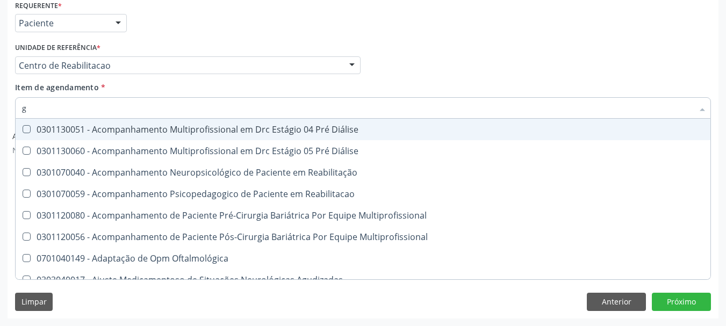
checkbox Fêmur "true"
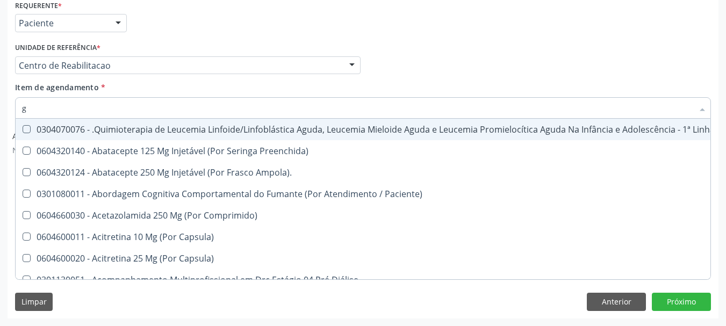
type input "gl"
checkbox Pé "true"
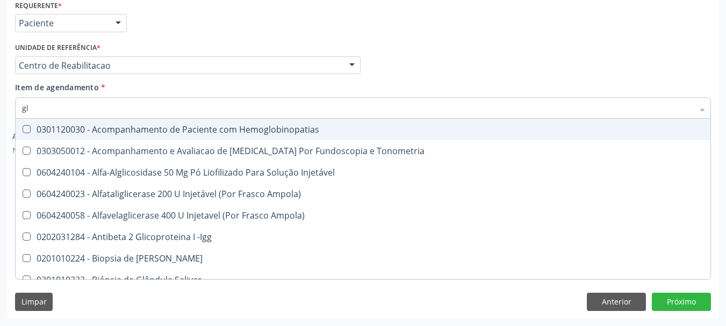
type input "gli"
checkbox Glomerular "true"
type input "glic"
checkbox Tardio\) "true"
checkbox Glomerular "false"
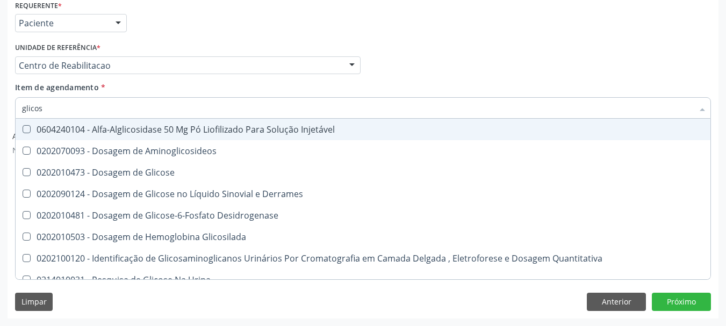
type input "glicose"
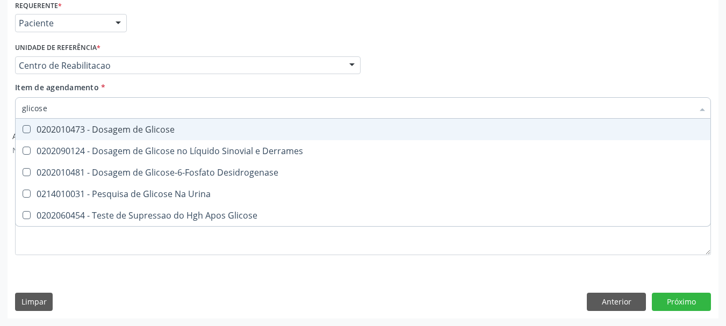
click at [107, 131] on div "0202010473 - Dosagem de Glicose" at bounding box center [363, 129] width 682 height 9
checkbox Glicose "true"
type input "glicos"
checkbox Glicose "false"
checkbox Desidrogenase "true"
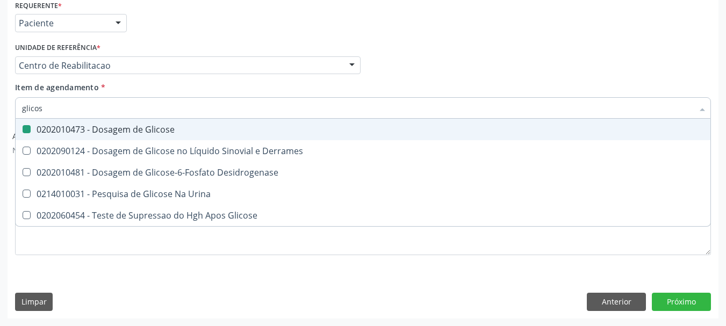
type input "glico"
checkbox Desidrogenase "false"
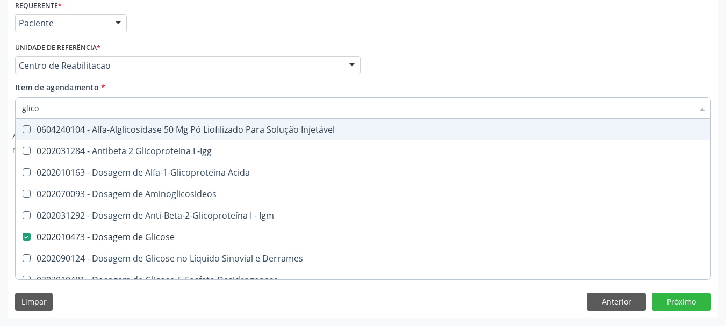
type input "glic"
checkbox Glicose "false"
checkbox Glicose "true"
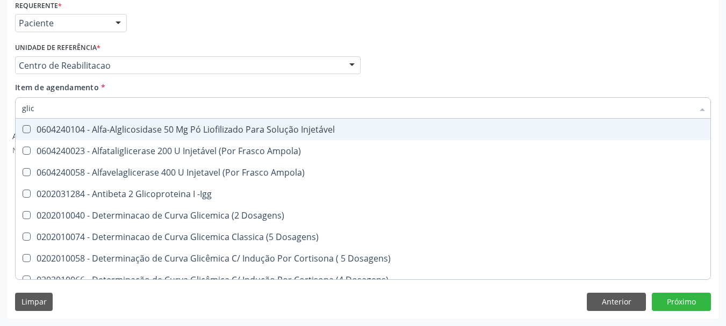
type input "gli"
checkbox Glicose "false"
checkbox Glicosilada "true"
checkbox Triglicerideos "false"
checkbox Delgada\) "true"
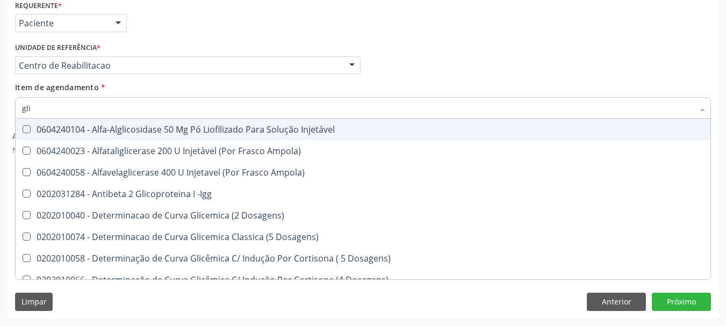
type input "gl"
checkbox Glicosilada "false"
checkbox Delgada\) "false"
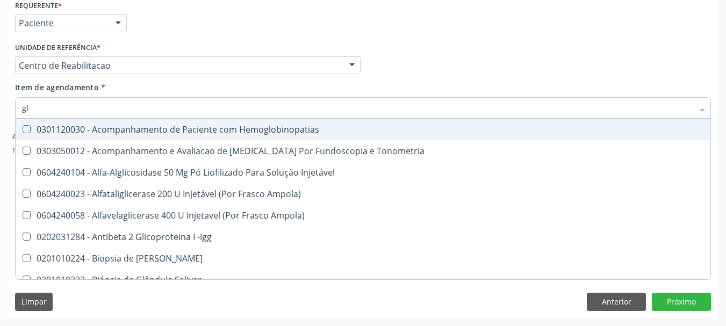
type input "g"
checkbox Glicose "false"
checkbox Triglicerideos "false"
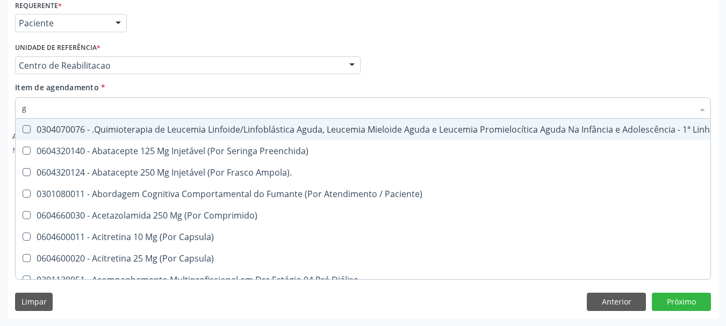
type input "gl"
checkbox Oftalmológica "true"
checkbox Pé "true"
type input "gli"
checkbox Fígado "true"
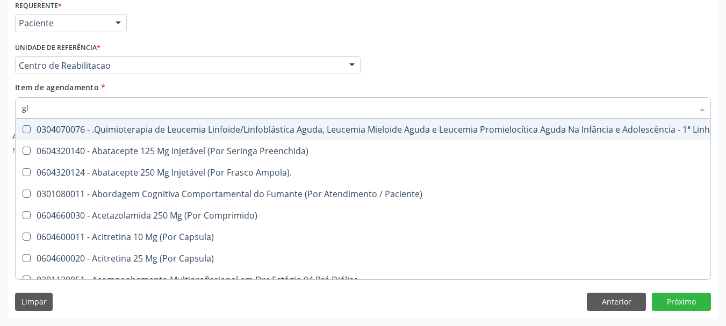
checkbox Multiprofissional "true"
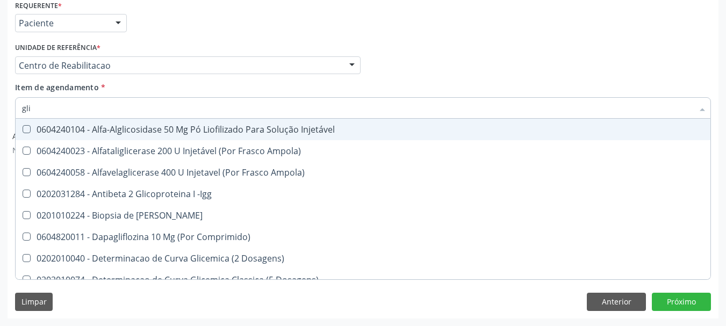
type input "glic"
checkbox Aminoglicosideos "true"
checkbox Glicose "false"
checkbox Derrames "true"
checkbox Triglicerideos "false"
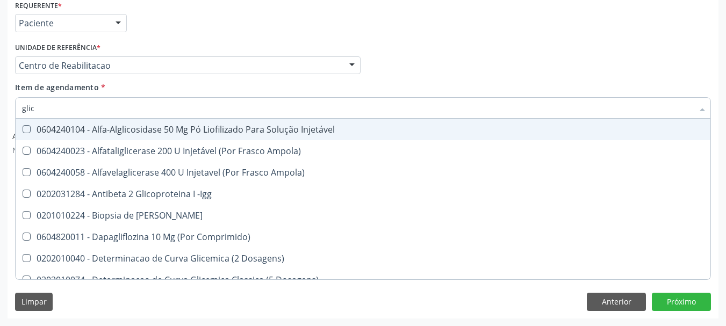
type input "glico"
checkbox Comprimido\) "true"
checkbox Aminoglicosideos "false"
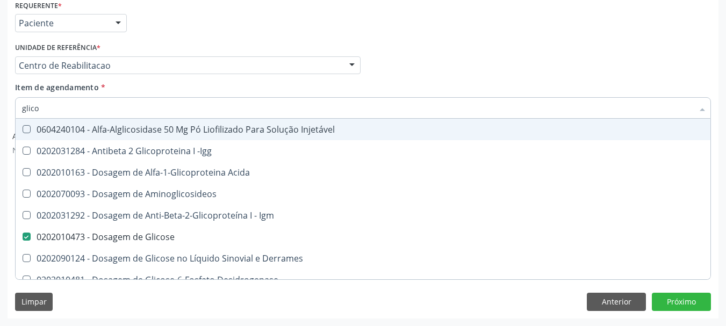
type input "glicos"
checkbox Acida "true"
checkbox Glicose "false"
type input "glicosi"
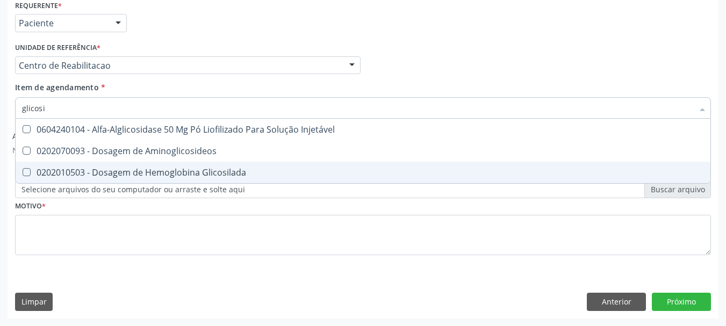
click at [127, 171] on div "0202010503 - Dosagem de Hemoglobina Glicosilada" at bounding box center [363, 172] width 682 height 9
checkbox Glicosilada "true"
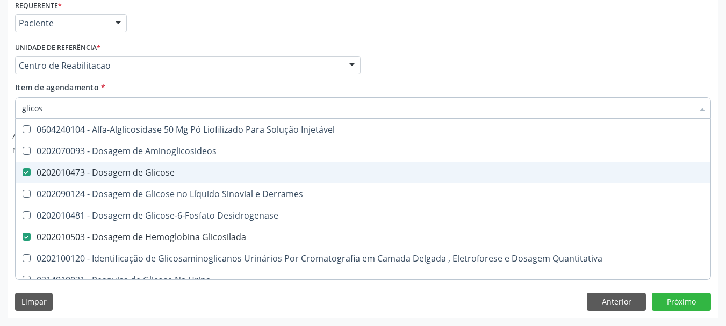
type input "glico"
checkbox Glicose "false"
checkbox Glicose "true"
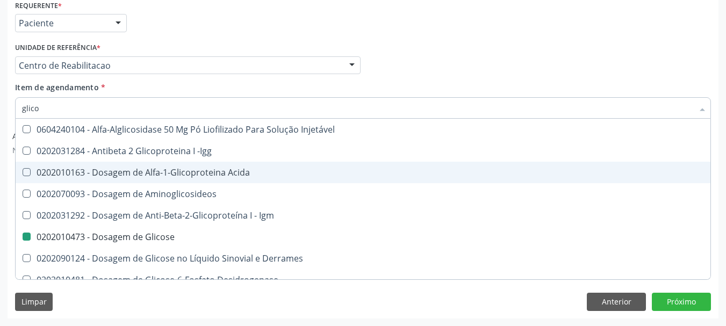
type input "glic"
checkbox Glicose "false"
checkbox Glicosilada "false"
checkbox Glicose "true"
type input "gli"
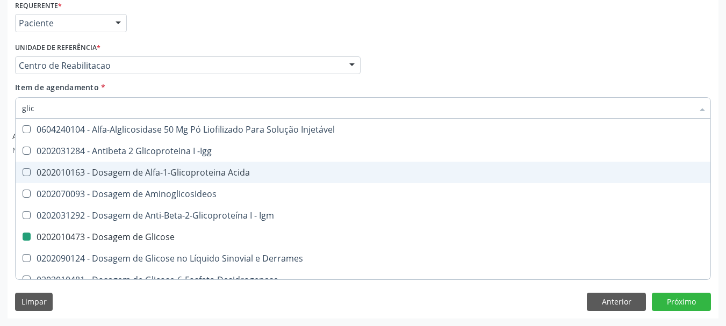
checkbox Glicose "false"
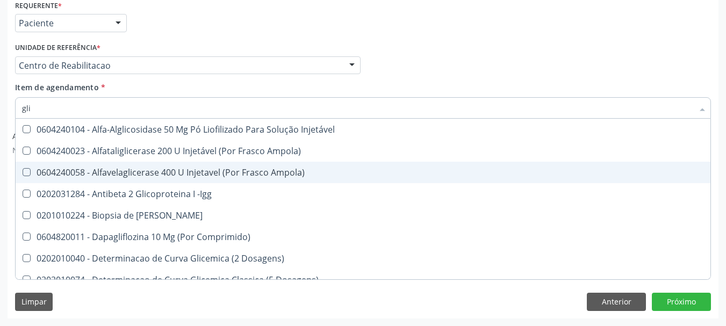
type input "gl"
checkbox Glicose "false"
checkbox Glicosilada "false"
checkbox Triglicerideos "false"
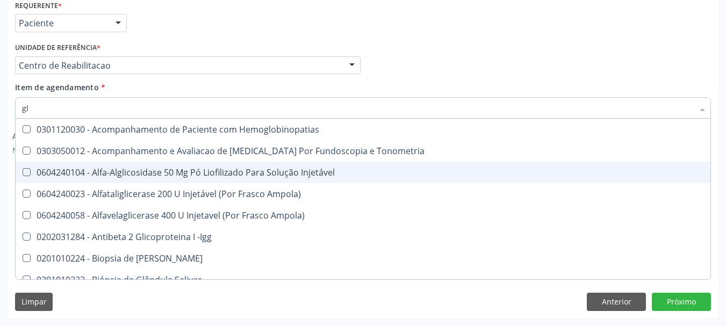
type input "g"
checkbox Glicose "false"
checkbox Glicosilada "false"
checkbox Triglicerideos "false"
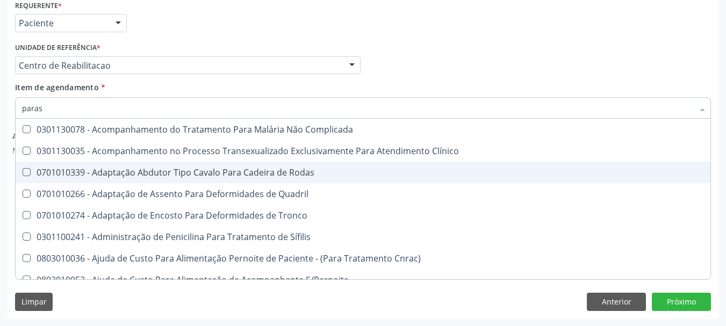
type input "parasi"
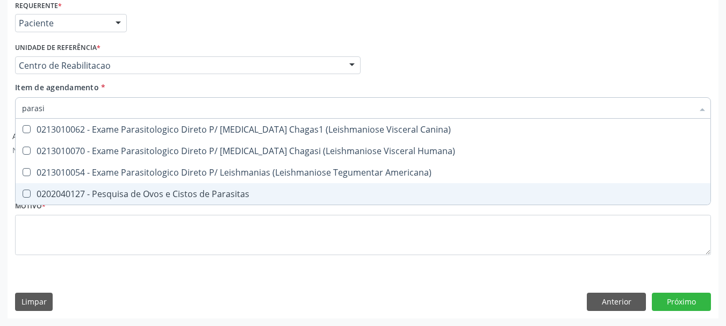
click at [189, 193] on div "0202040127 - Pesquisa de Ovos e Cistos de Parasitas" at bounding box center [363, 194] width 682 height 9
checkbox Parasitas "true"
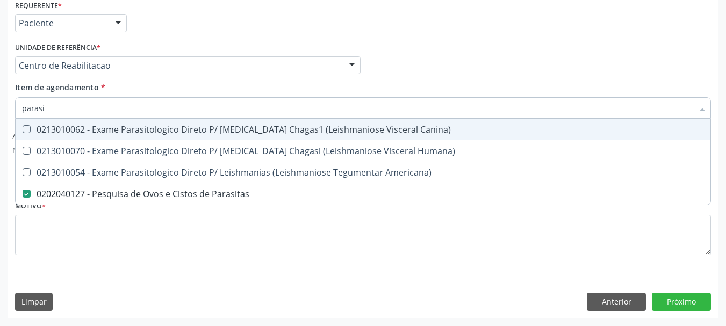
click at [495, 64] on div "Profissional Solicitante Por favor, selecione a Unidade de Atendimento primeiro…" at bounding box center [362, 61] width 701 height 42
checkbox Humana\) "true"
checkbox Americana\) "true"
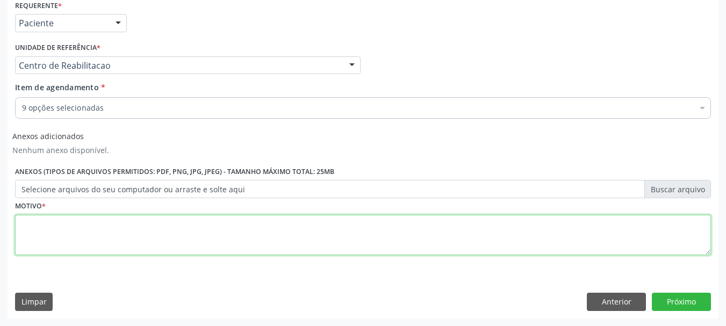
click at [164, 234] on textarea at bounding box center [363, 235] width 696 height 41
type textarea "..."
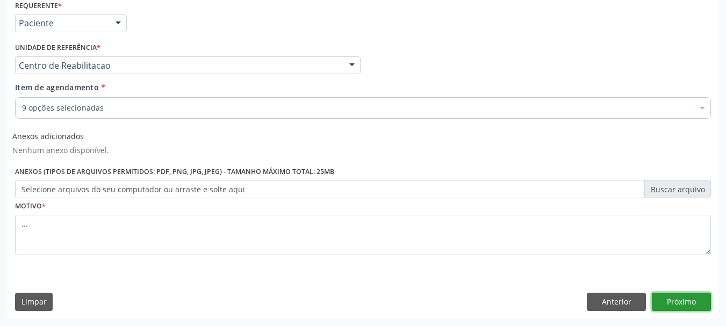
click at [682, 295] on button "Próximo" at bounding box center [681, 302] width 59 height 18
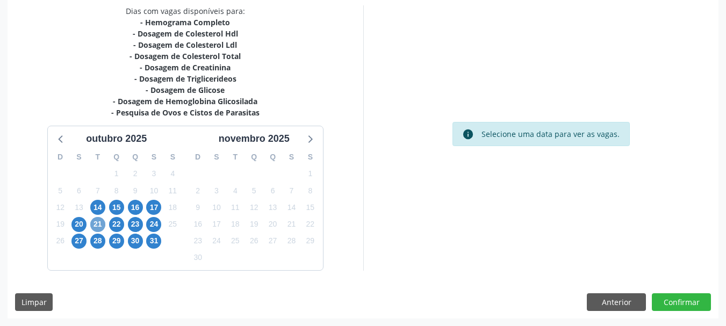
click at [91, 222] on span "21" at bounding box center [97, 224] width 15 height 15
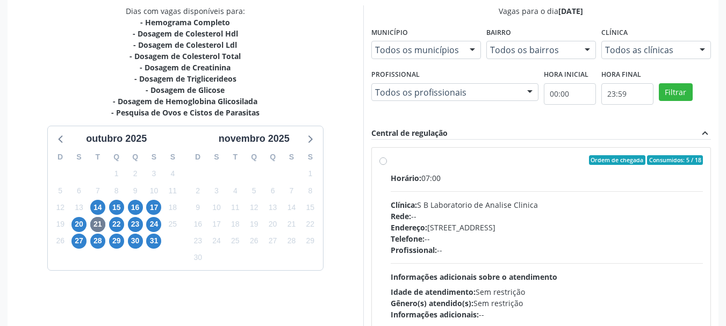
click at [393, 158] on div "Ordem de chegada Consumidos: 5 / 18" at bounding box center [547, 160] width 313 height 10
click at [387, 158] on input "Ordem de chegada Consumidos: 5 / 18 Horário: 07:00 Clínica: S B Laboratorio de …" at bounding box center [383, 160] width 8 height 10
radio input "true"
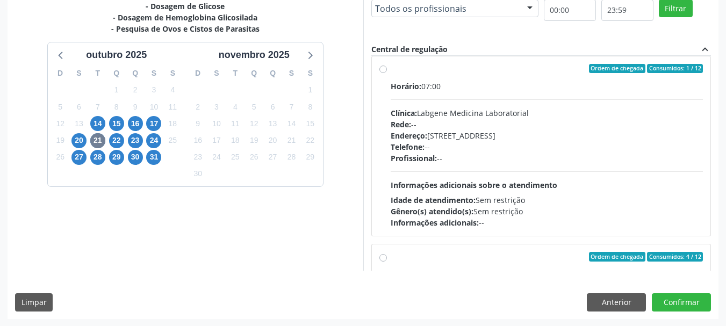
scroll to position [316, 0]
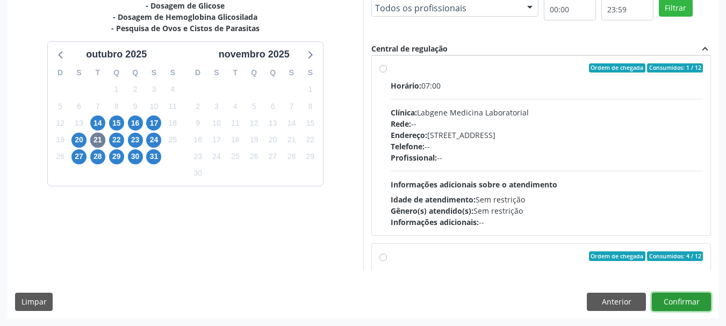
click at [682, 310] on button "Confirmar" at bounding box center [681, 302] width 59 height 18
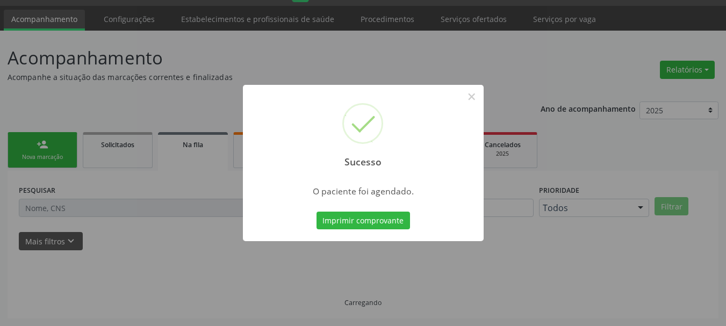
scroll to position [28, 0]
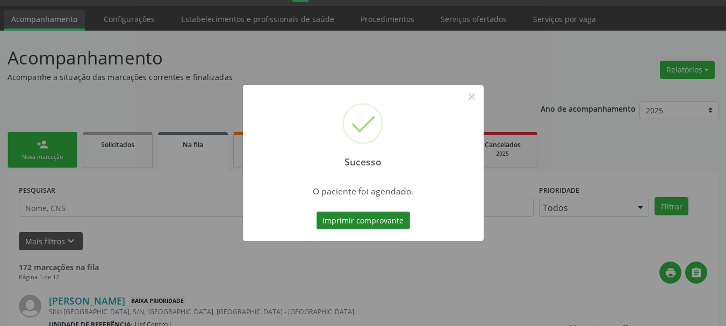
click at [358, 223] on button "Imprimir comprovante" at bounding box center [362, 221] width 93 height 18
